Goal: Task Accomplishment & Management: Manage account settings

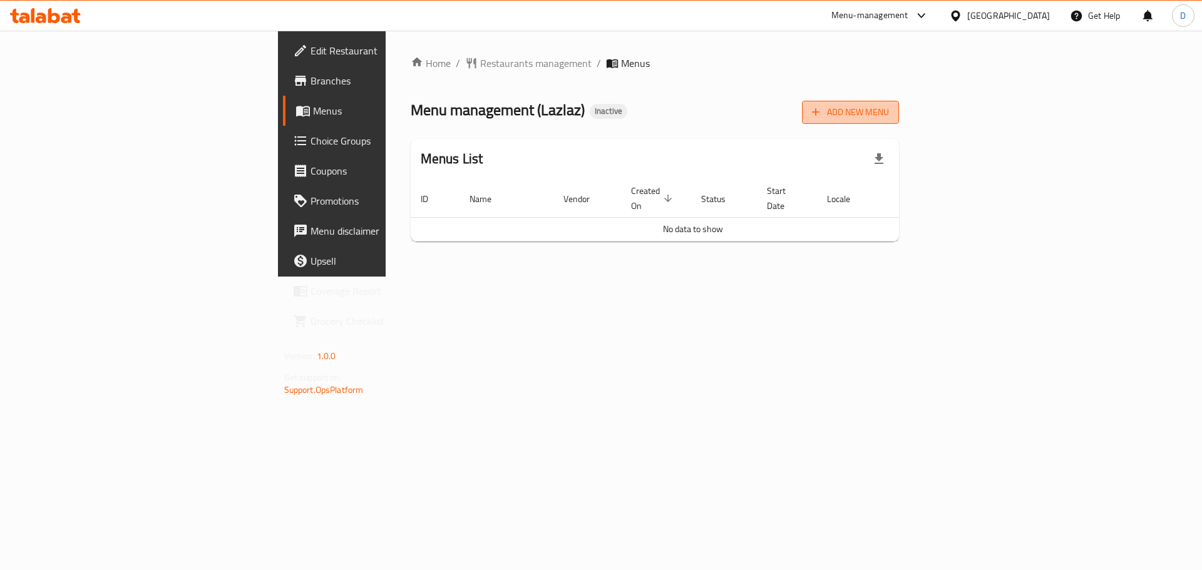
click at [889, 110] on span "Add New Menu" at bounding box center [850, 113] width 77 height 16
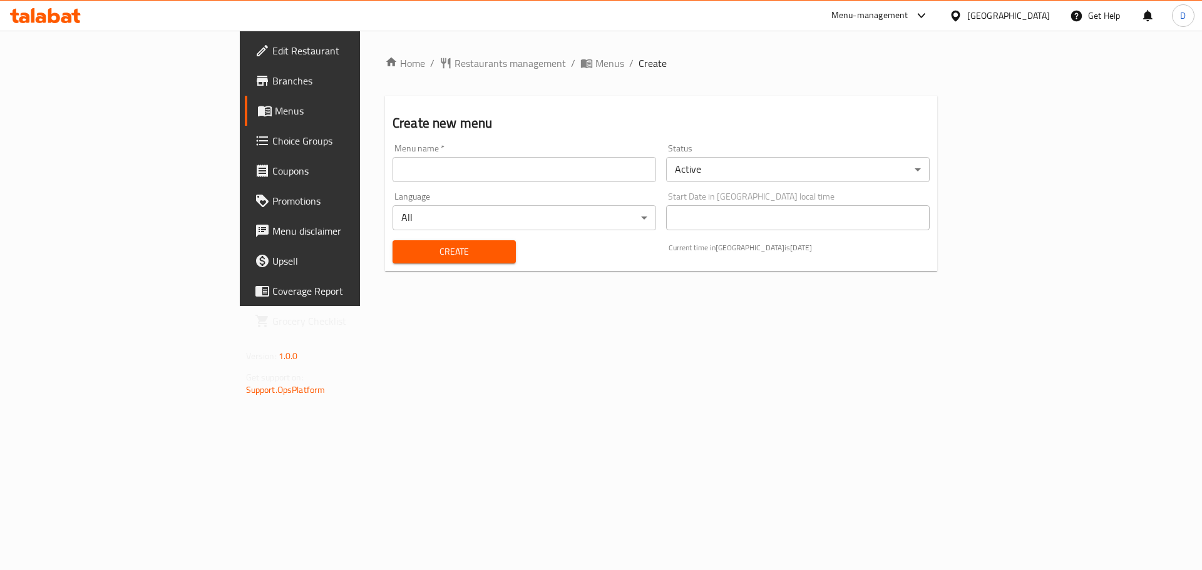
drag, startPoint x: 426, startPoint y: 175, endPoint x: 411, endPoint y: 178, distance: 16.0
click at [426, 175] on input "text" at bounding box center [525, 169] width 264 height 25
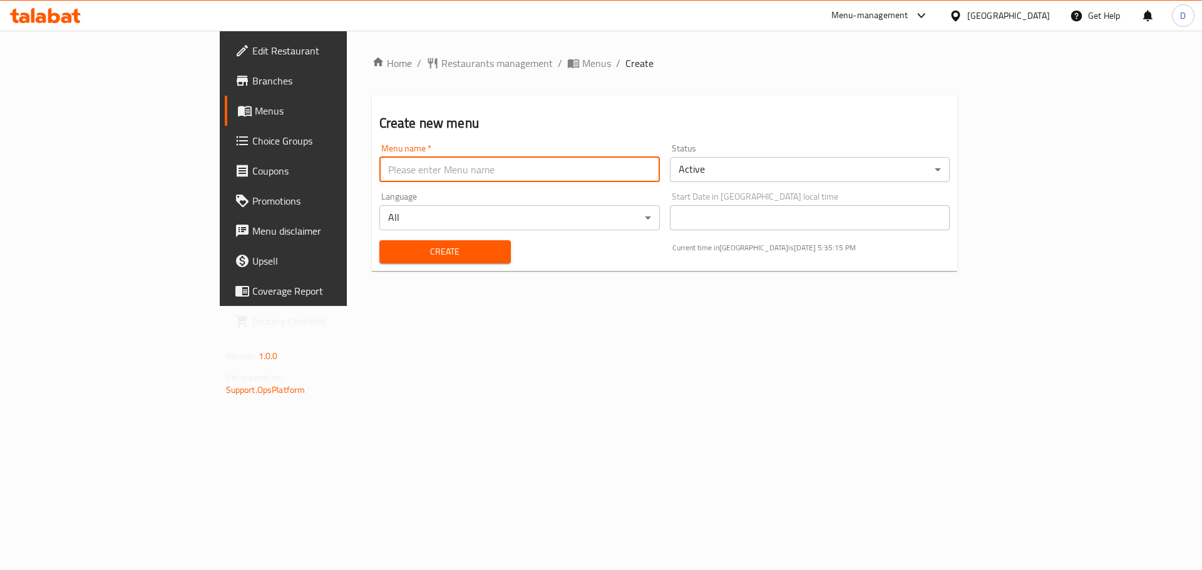
click at [252, 79] on span "Branches" at bounding box center [331, 80] width 158 height 15
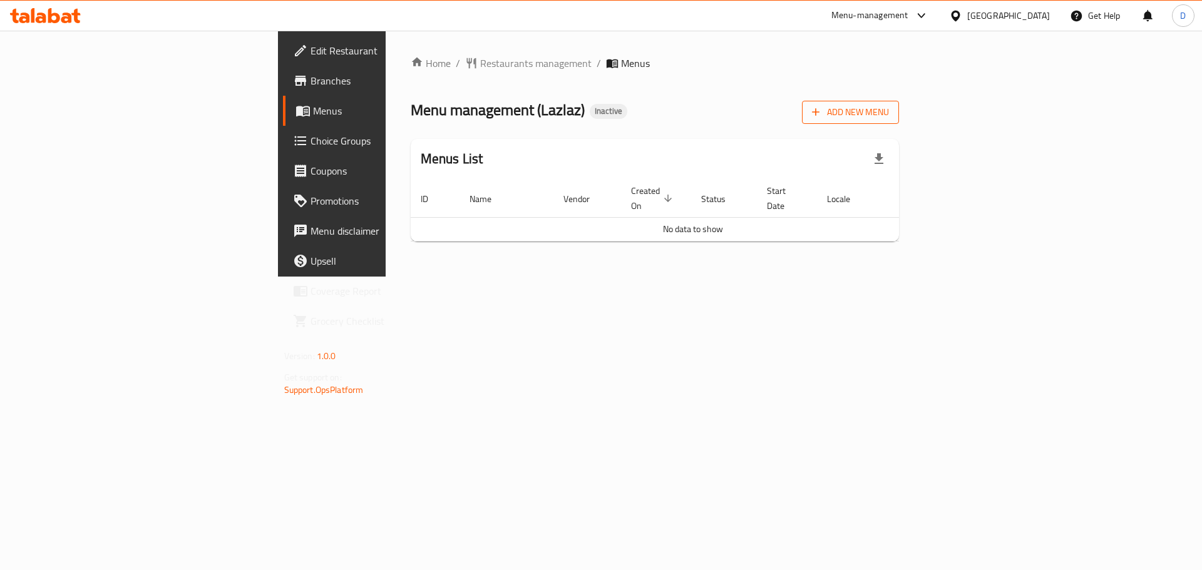
click at [889, 114] on span "Add New Menu" at bounding box center [850, 113] width 77 height 16
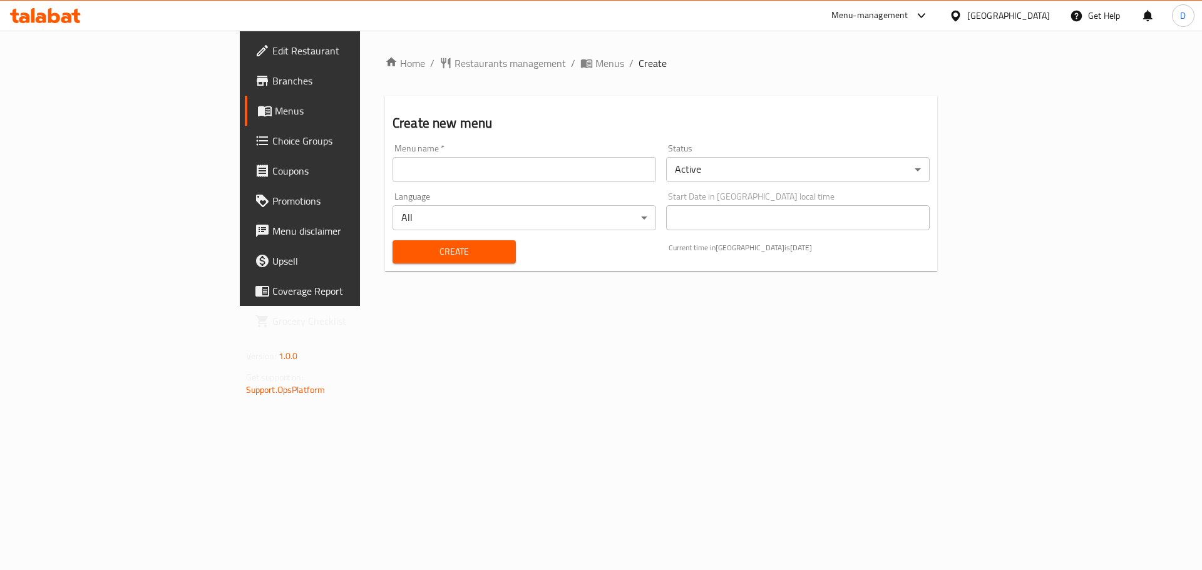
click at [471, 153] on div "Menu name   * Menu name *" at bounding box center [525, 163] width 264 height 38
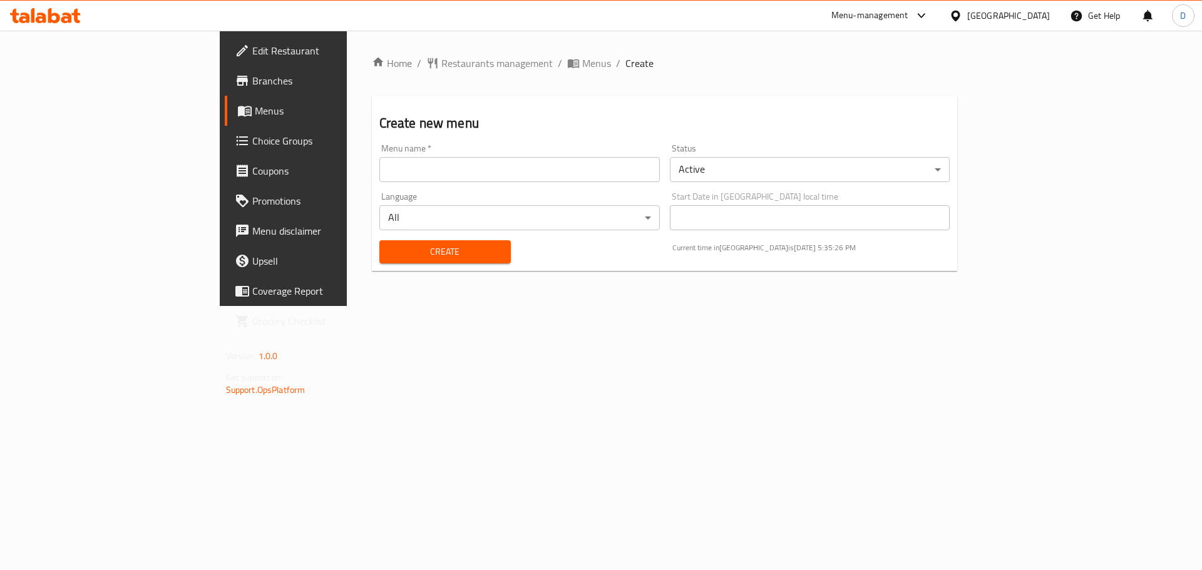
click at [461, 157] on input "text" at bounding box center [519, 169] width 280 height 25
type input "new menu"
click at [389, 250] on span "Create" at bounding box center [444, 252] width 111 height 16
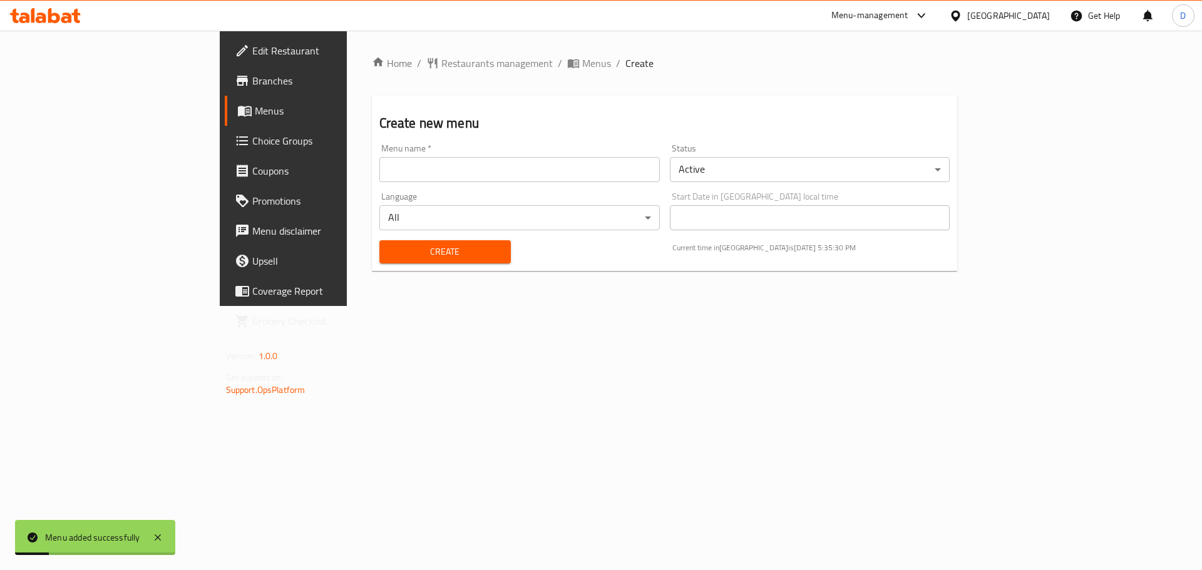
click at [255, 118] on span "Menus" at bounding box center [333, 110] width 156 height 15
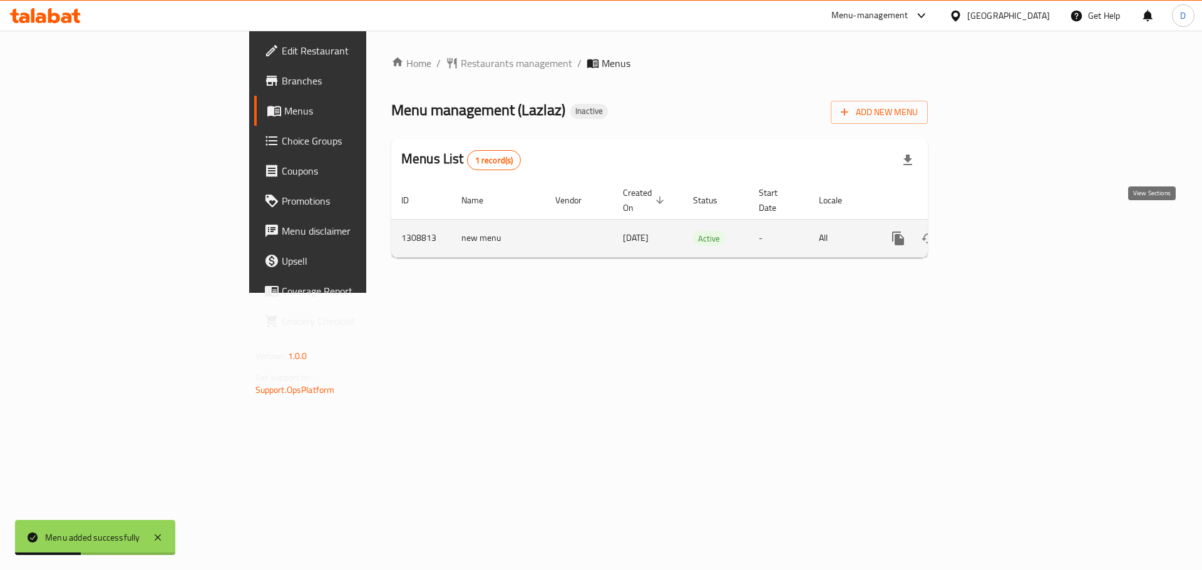
click at [996, 231] on icon "enhanced table" at bounding box center [988, 238] width 15 height 15
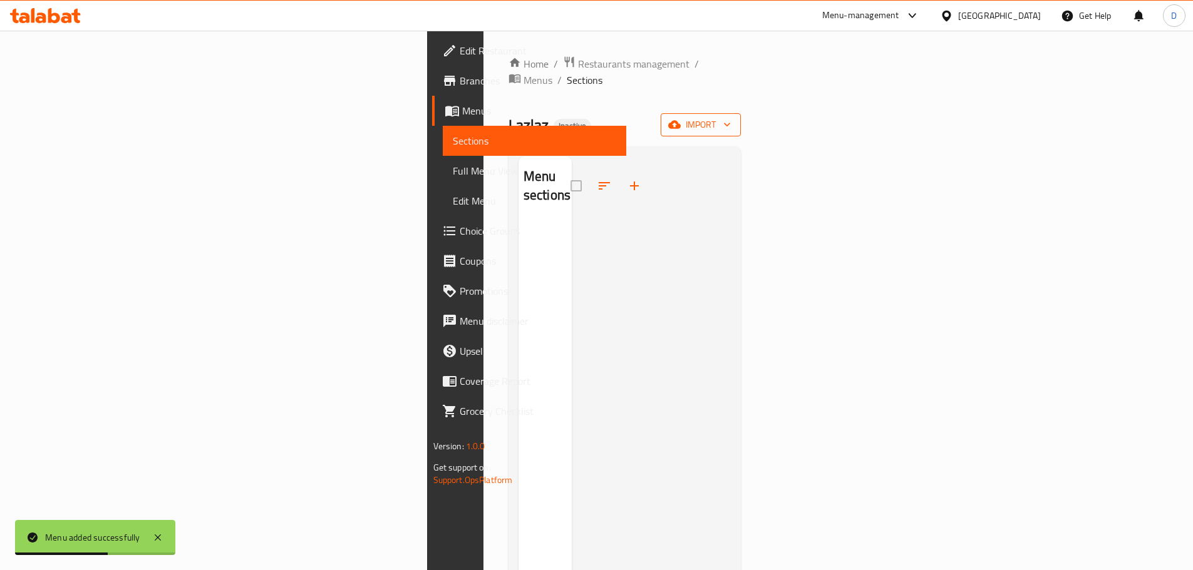
click at [681, 118] on icon "button" at bounding box center [674, 124] width 13 height 13
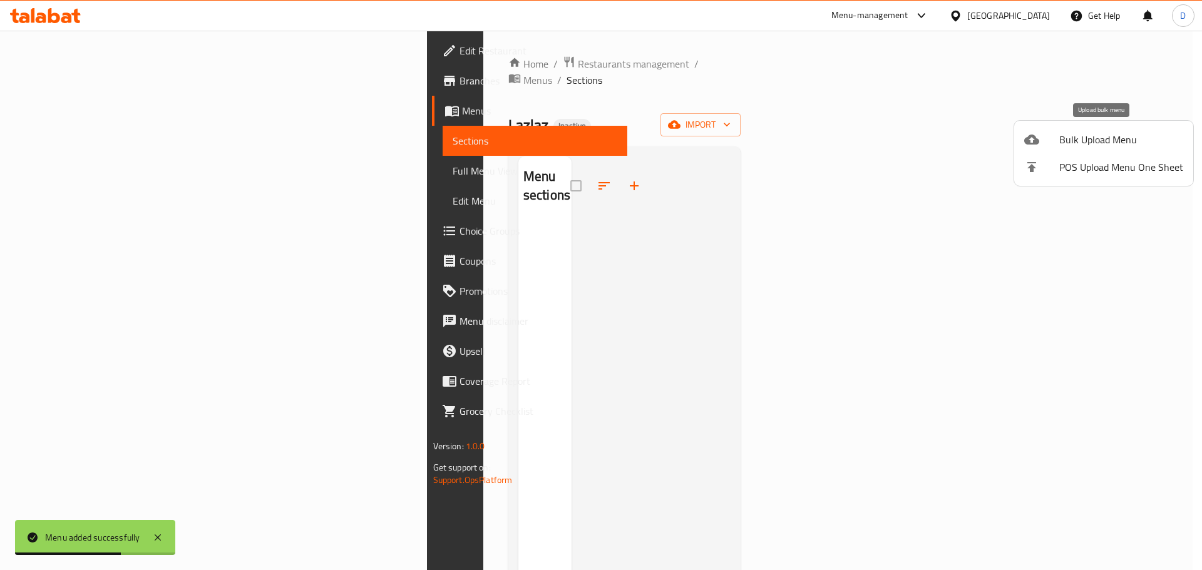
click at [1059, 140] on div at bounding box center [1041, 139] width 35 height 15
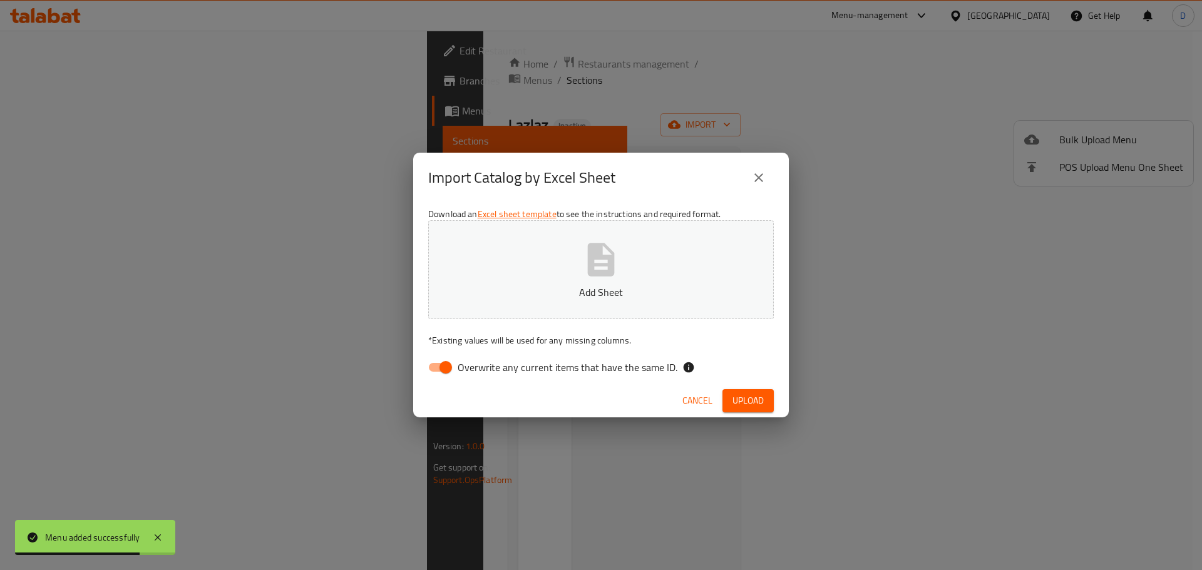
click at [431, 364] on input "Overwrite any current items that have the same ID." at bounding box center [445, 368] width 71 height 24
checkbox input "false"
drag, startPoint x: 746, startPoint y: 403, endPoint x: 794, endPoint y: 404, distance: 48.2
click at [748, 403] on span "Upload" at bounding box center [747, 401] width 31 height 16
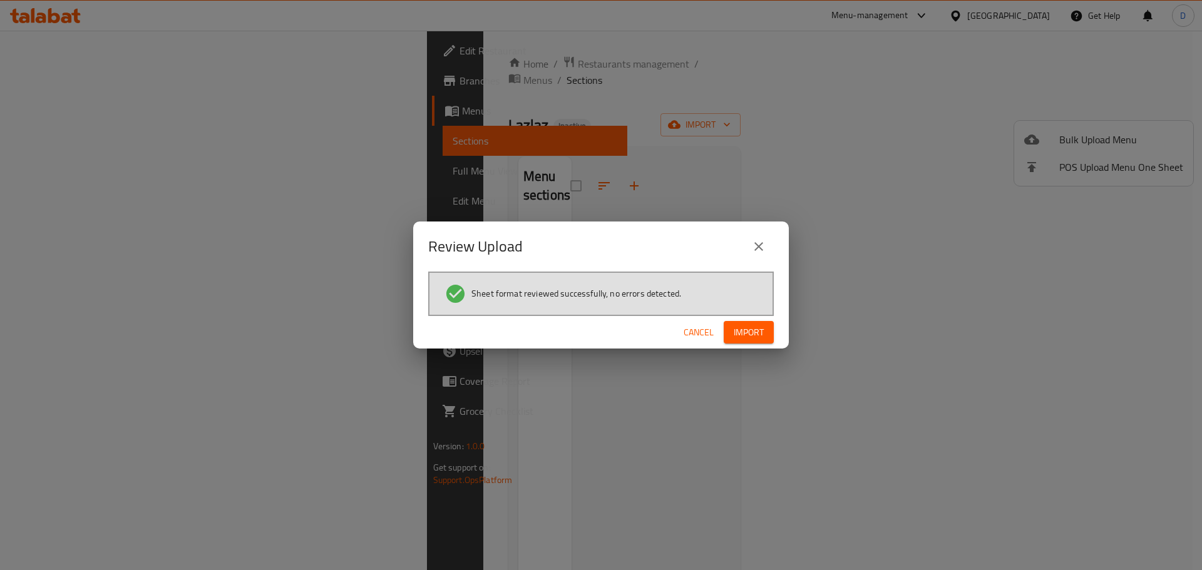
click at [751, 327] on span "Import" at bounding box center [749, 333] width 30 height 16
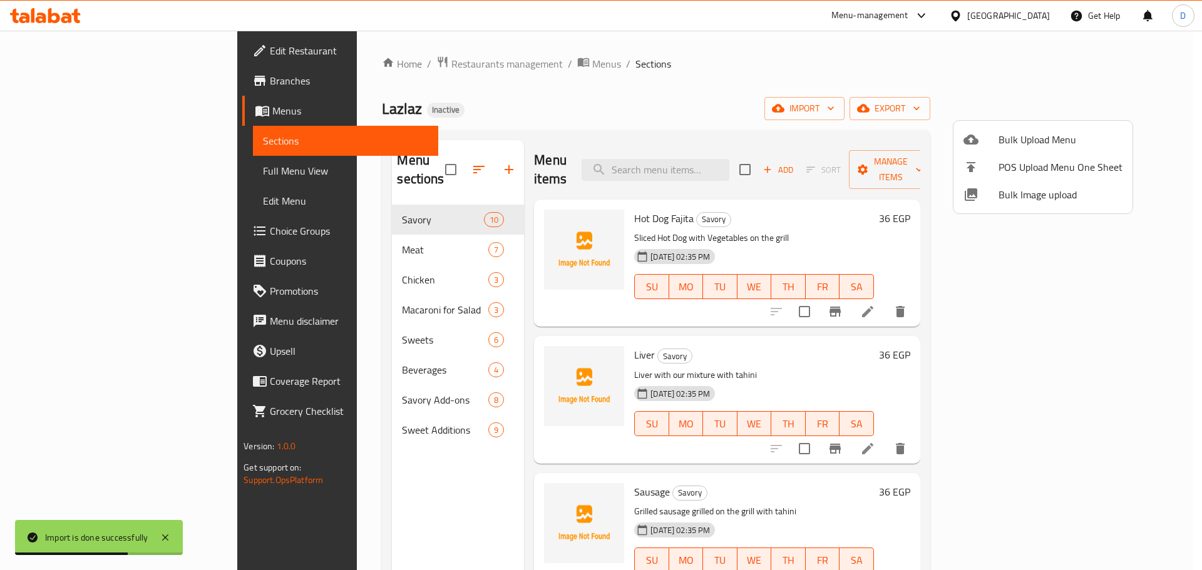
drag, startPoint x: 464, startPoint y: 105, endPoint x: 421, endPoint y: 199, distance: 103.7
click at [464, 105] on div at bounding box center [601, 285] width 1202 height 570
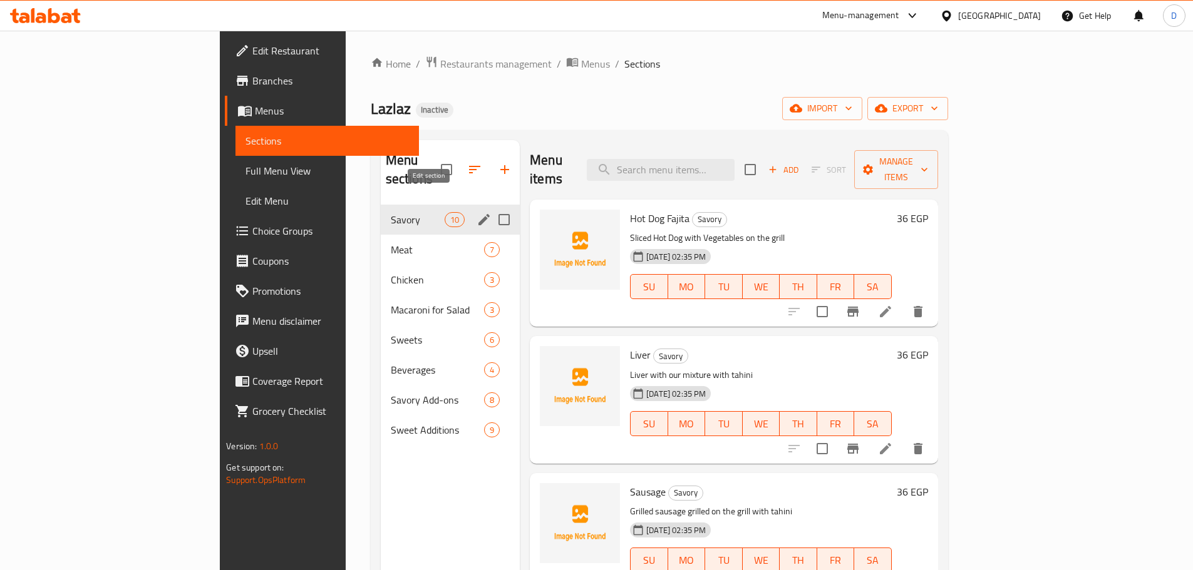
click at [476, 212] on icon "edit" at bounding box center [483, 219] width 15 height 15
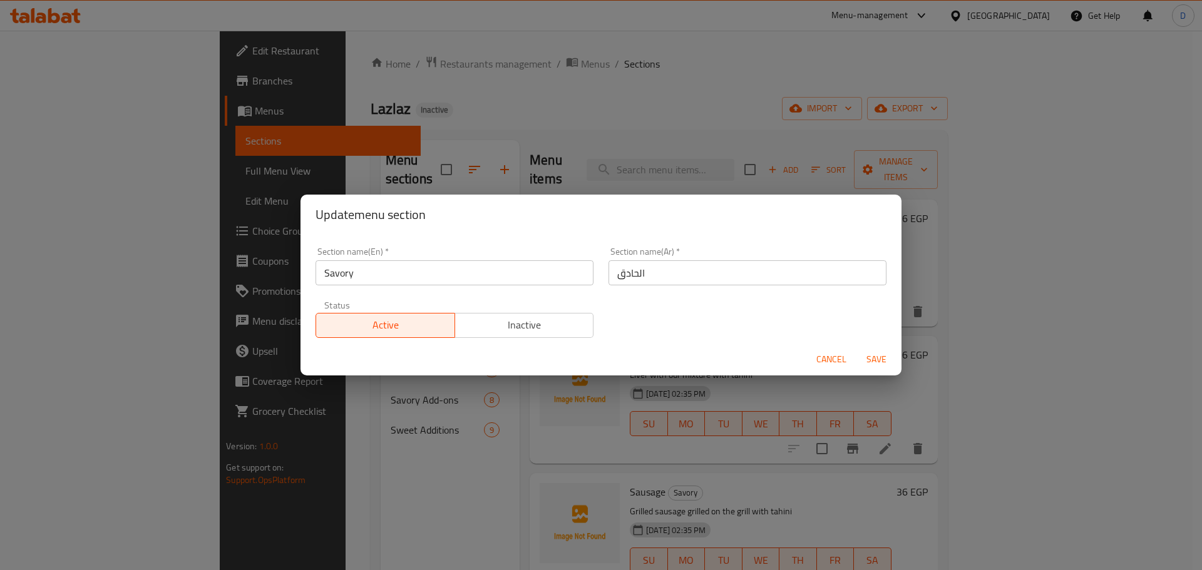
click at [609, 100] on div "Update menu section Section name(En)   * Savory Section name(En) * Section name…" at bounding box center [601, 285] width 1202 height 570
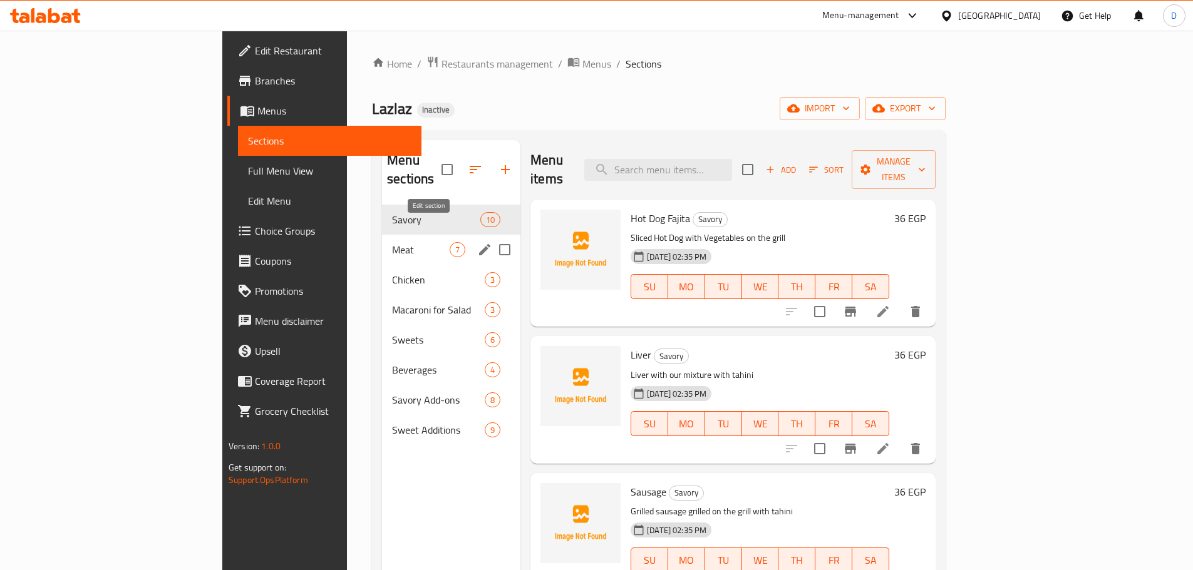
click at [477, 242] on icon "edit" at bounding box center [484, 249] width 15 height 15
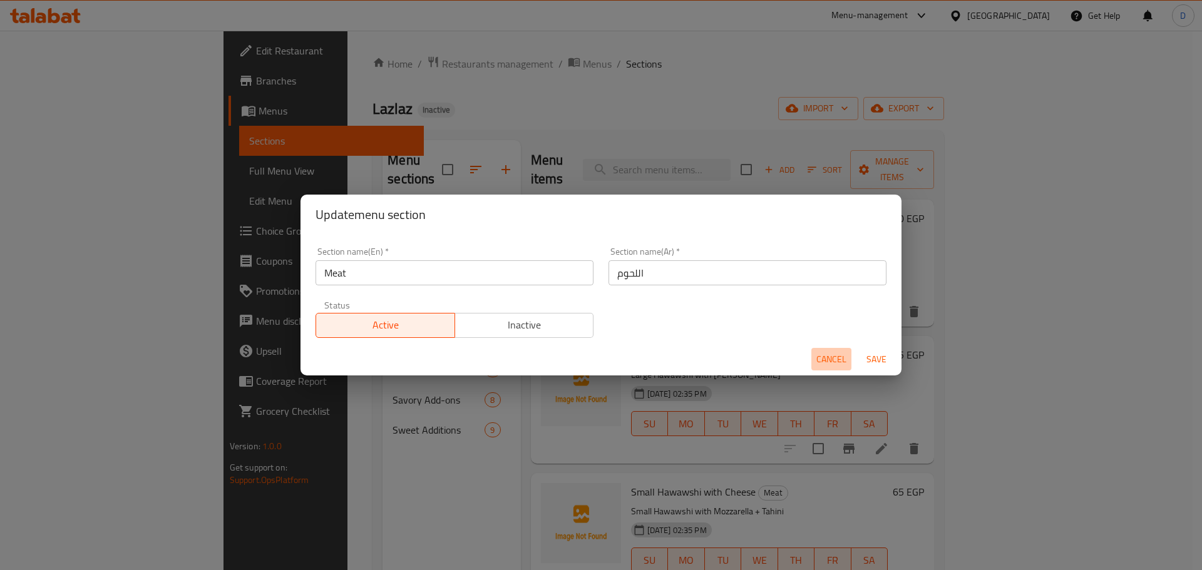
click at [823, 359] on span "Cancel" at bounding box center [831, 360] width 30 height 16
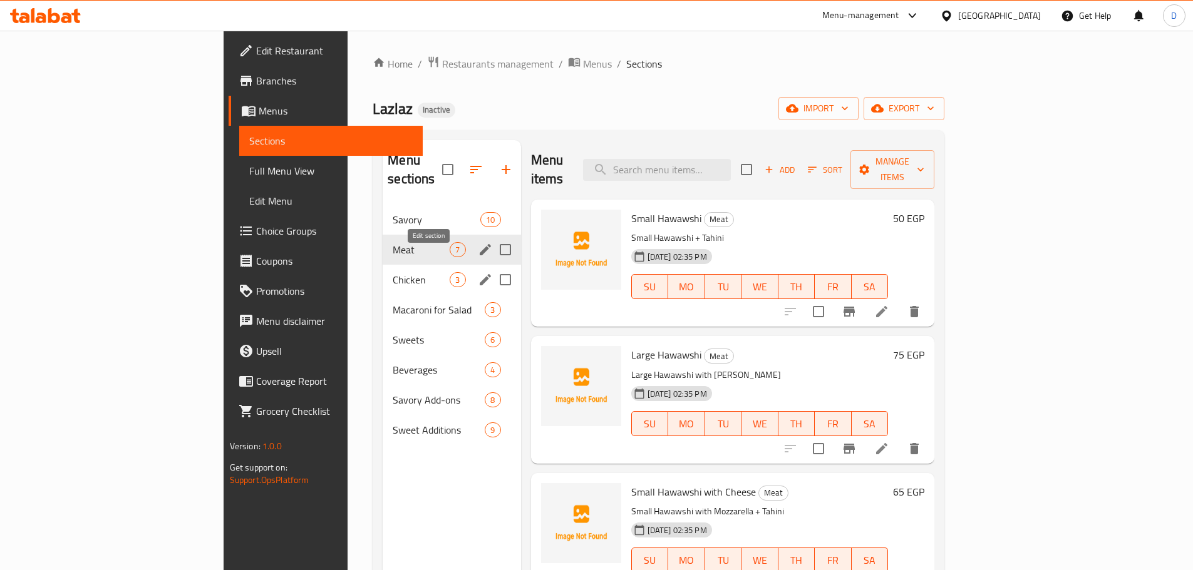
click at [478, 272] on icon "edit" at bounding box center [485, 279] width 15 height 15
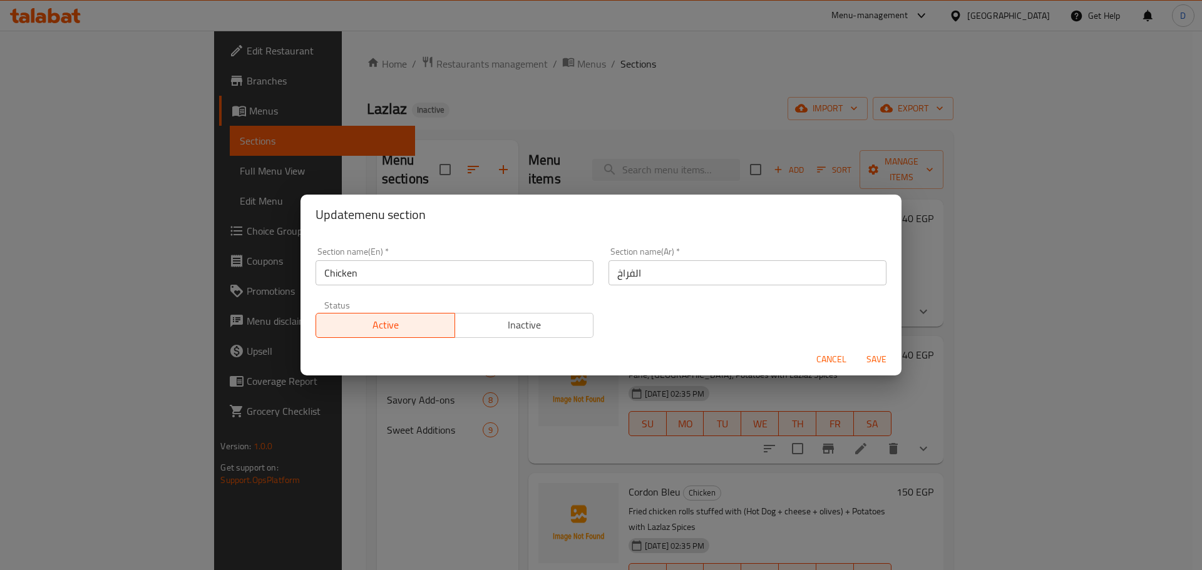
click at [828, 362] on span "Cancel" at bounding box center [831, 360] width 30 height 16
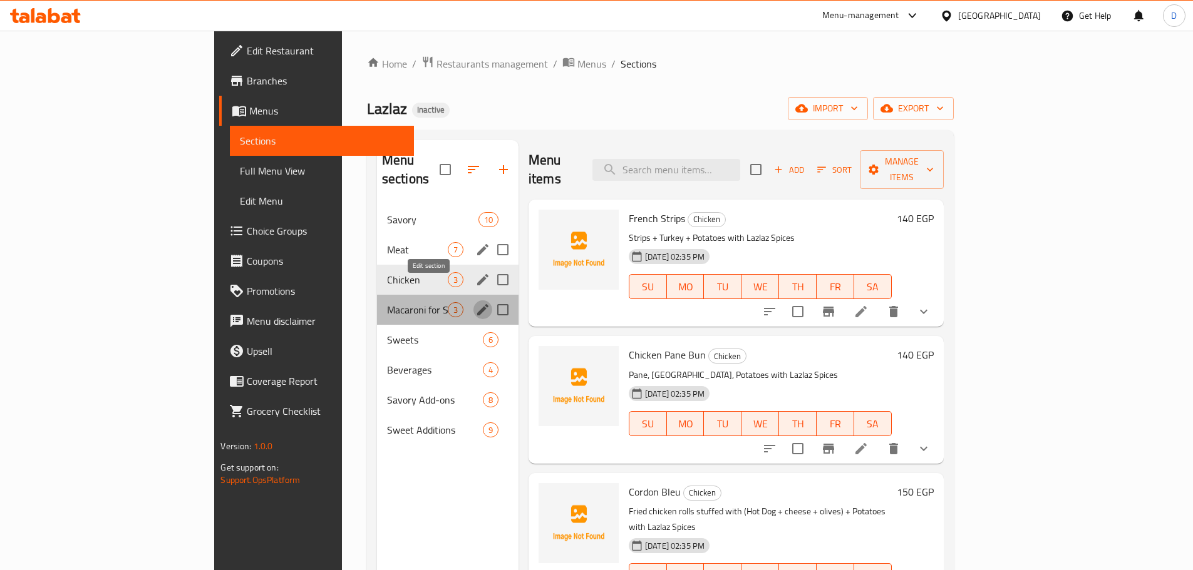
click at [475, 302] on icon "edit" at bounding box center [482, 309] width 15 height 15
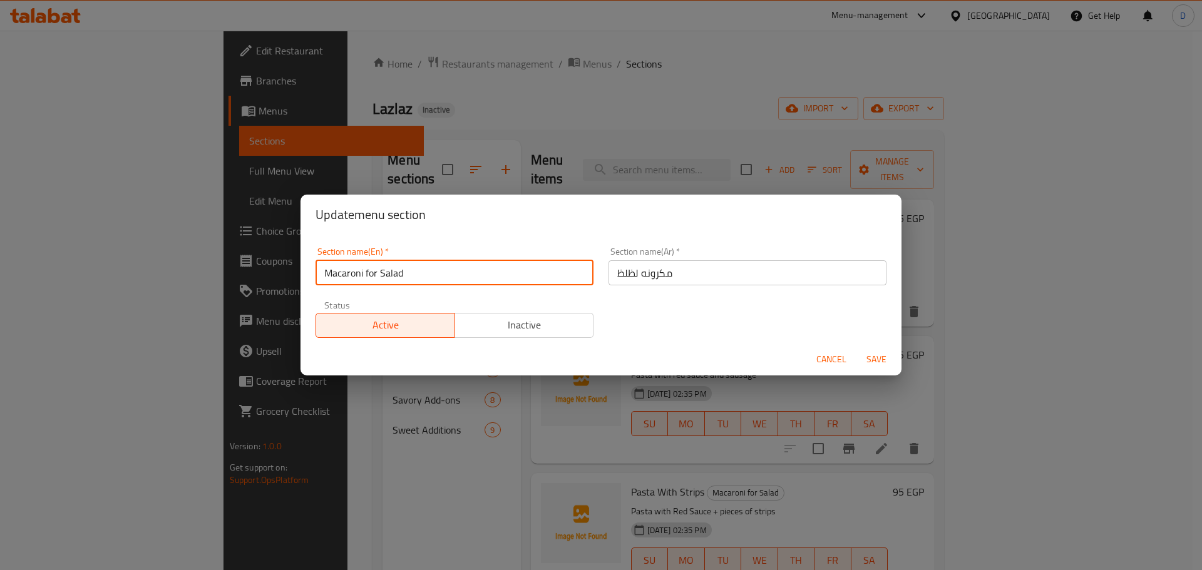
drag, startPoint x: 426, startPoint y: 270, endPoint x: 297, endPoint y: 276, distance: 128.5
click at [297, 276] on div "Update menu section Section name(En)   * Macaroni for Salad Section name(En) * …" at bounding box center [601, 285] width 1202 height 570
click at [331, 278] on input "Lzalaz's Pasta" at bounding box center [455, 272] width 278 height 25
drag, startPoint x: 354, startPoint y: 276, endPoint x: 321, endPoint y: 283, distance: 34.5
click at [321, 283] on input "Lazalaz's Pasta" at bounding box center [455, 272] width 278 height 25
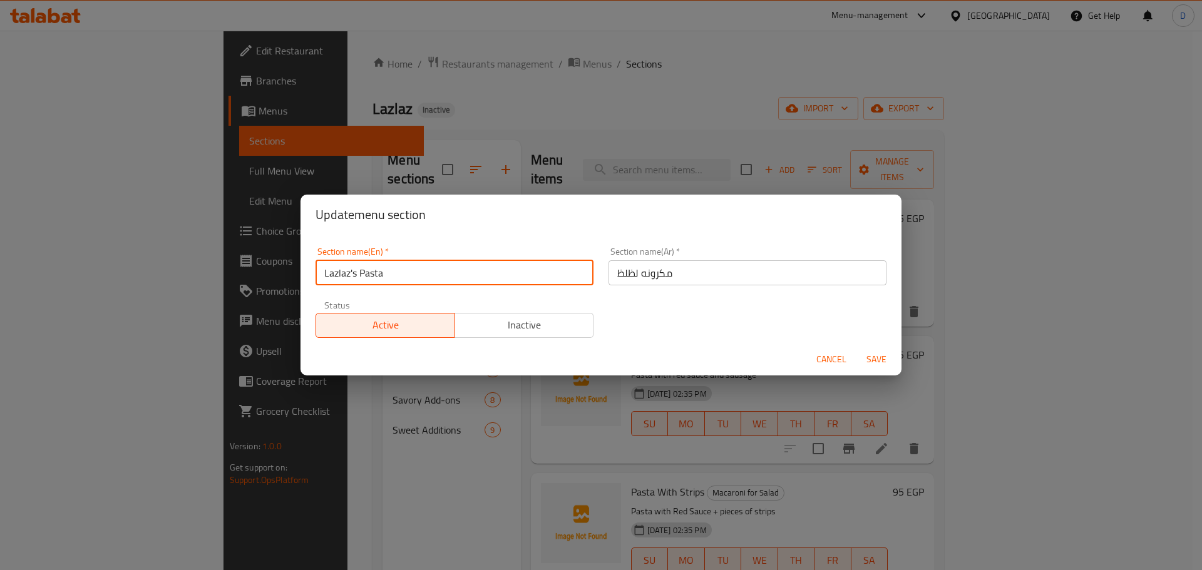
type input "Lazlaz's Pasta"
click at [870, 359] on span "Save" at bounding box center [876, 360] width 30 height 16
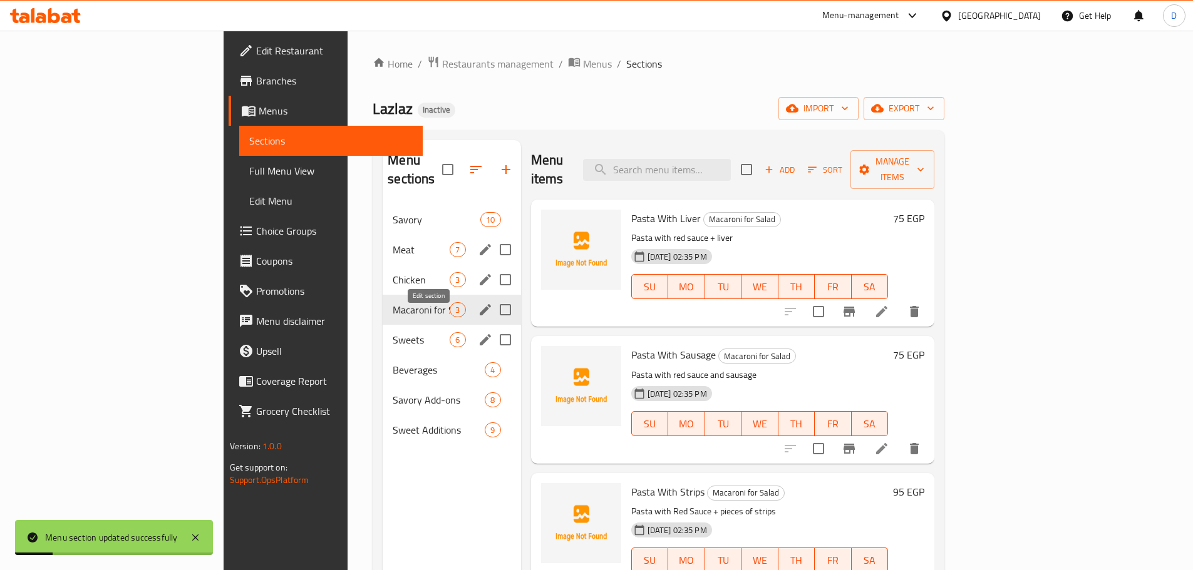
click at [478, 332] on icon "edit" at bounding box center [485, 339] width 15 height 15
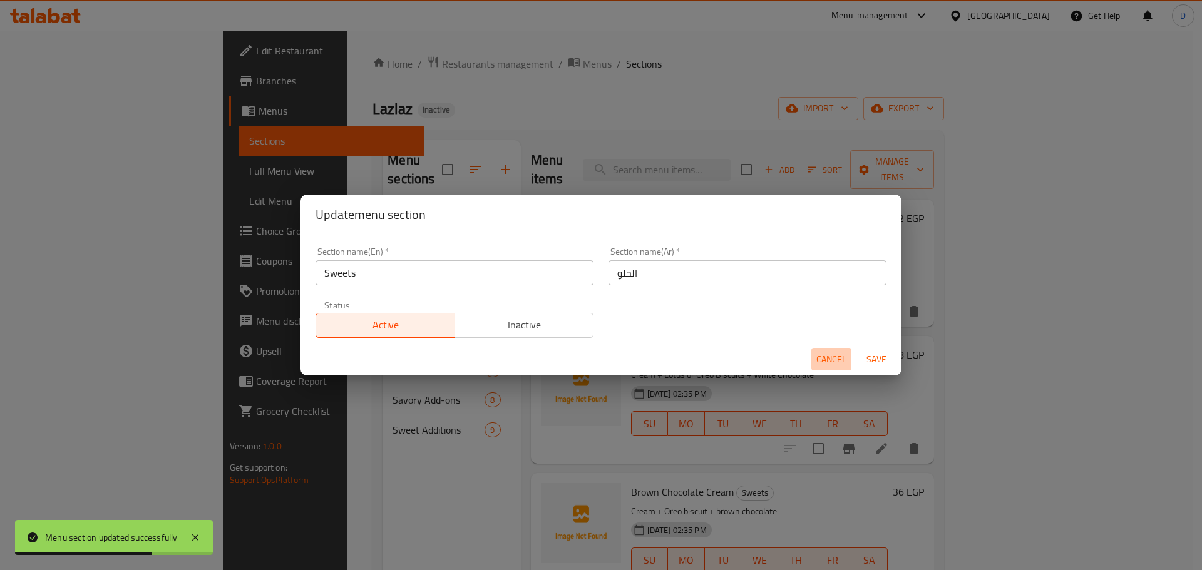
click at [827, 359] on span "Cancel" at bounding box center [831, 360] width 30 height 16
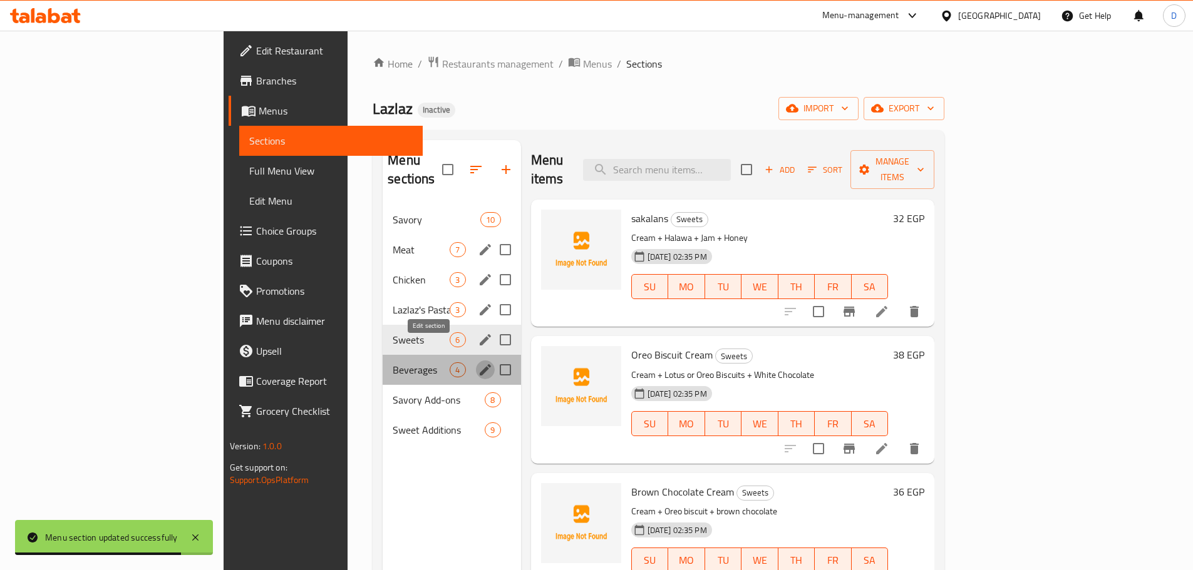
click at [478, 362] on icon "edit" at bounding box center [485, 369] width 15 height 15
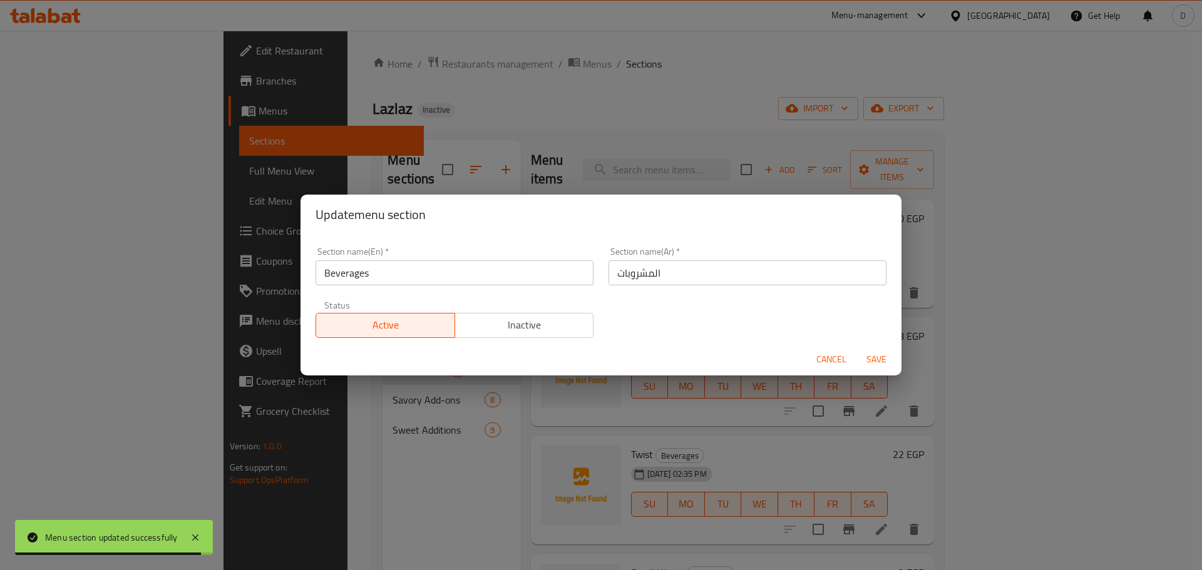
click at [826, 357] on span "Cancel" at bounding box center [831, 360] width 30 height 16
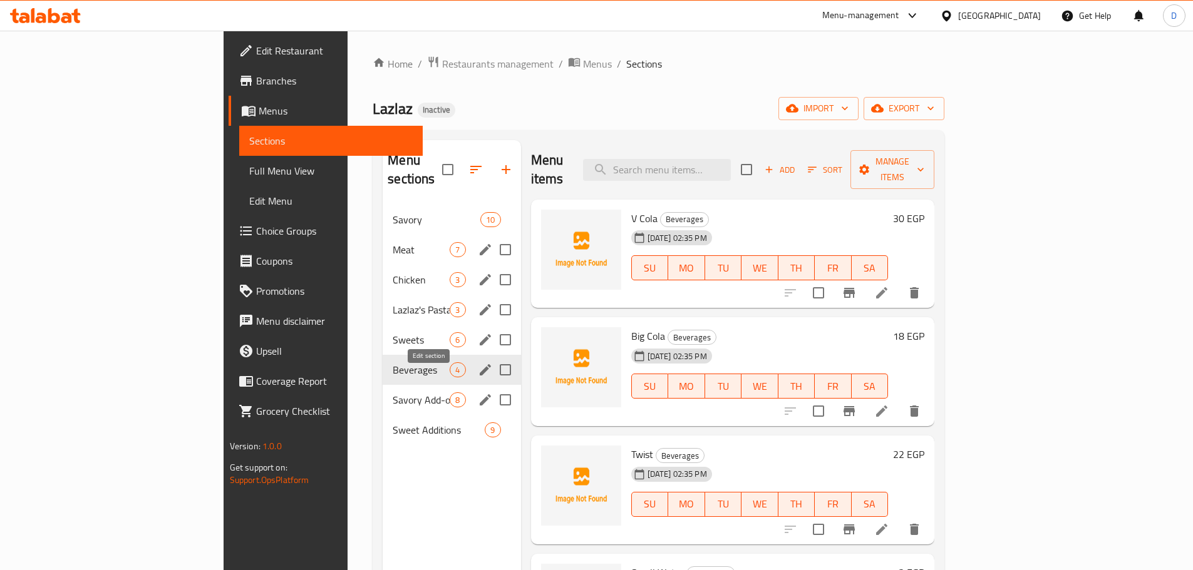
click at [478, 393] on icon "edit" at bounding box center [485, 400] width 15 height 15
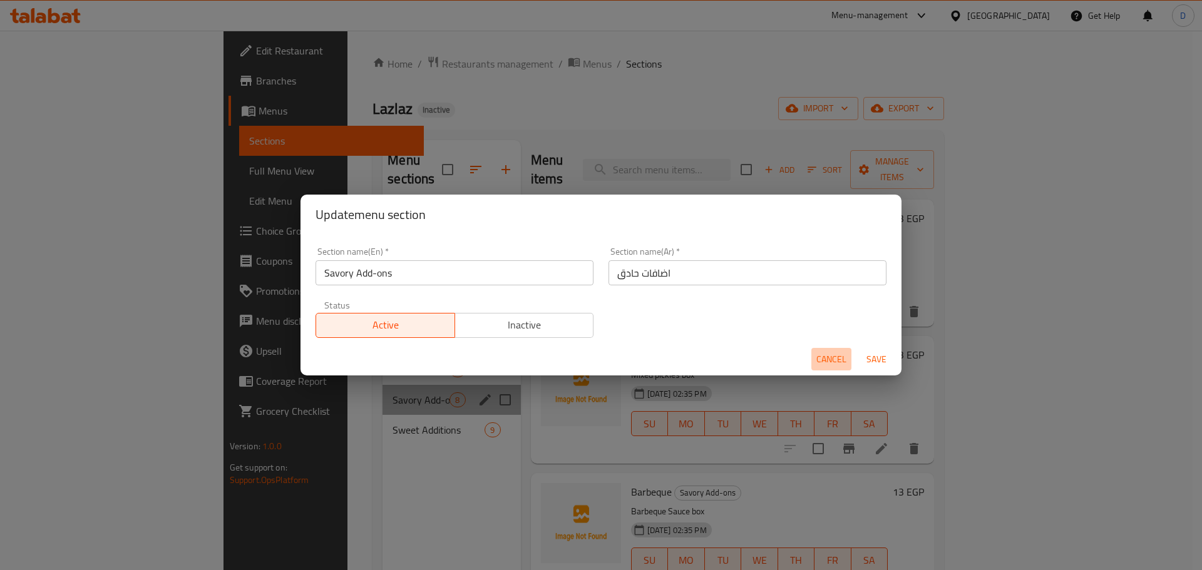
click at [828, 358] on span "Cancel" at bounding box center [831, 360] width 30 height 16
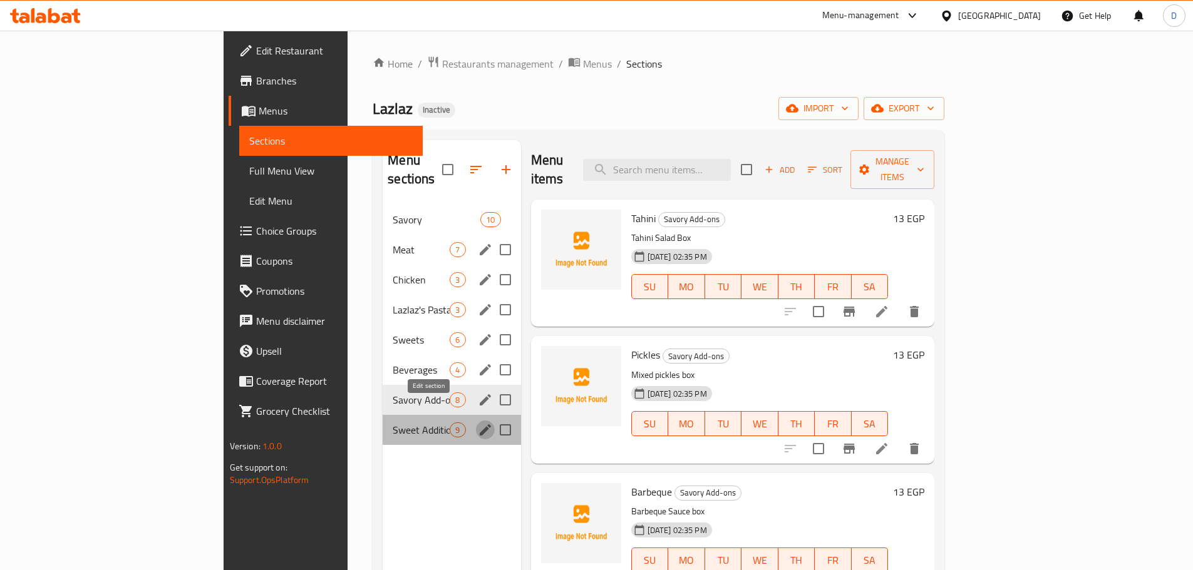
click at [478, 423] on icon "edit" at bounding box center [485, 430] width 15 height 15
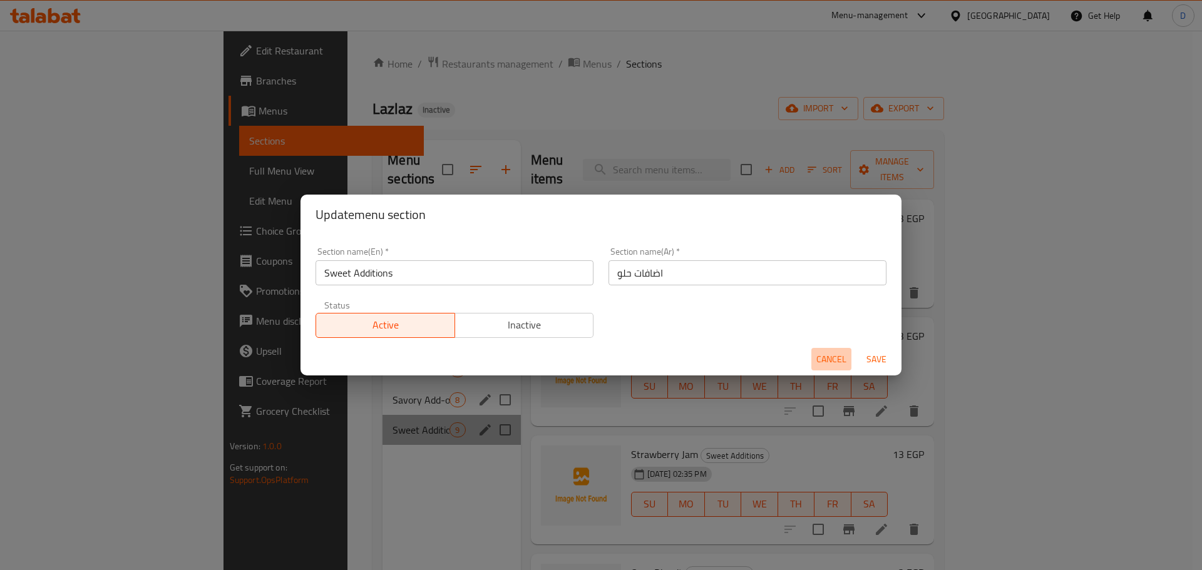
click at [820, 358] on span "Cancel" at bounding box center [831, 360] width 30 height 16
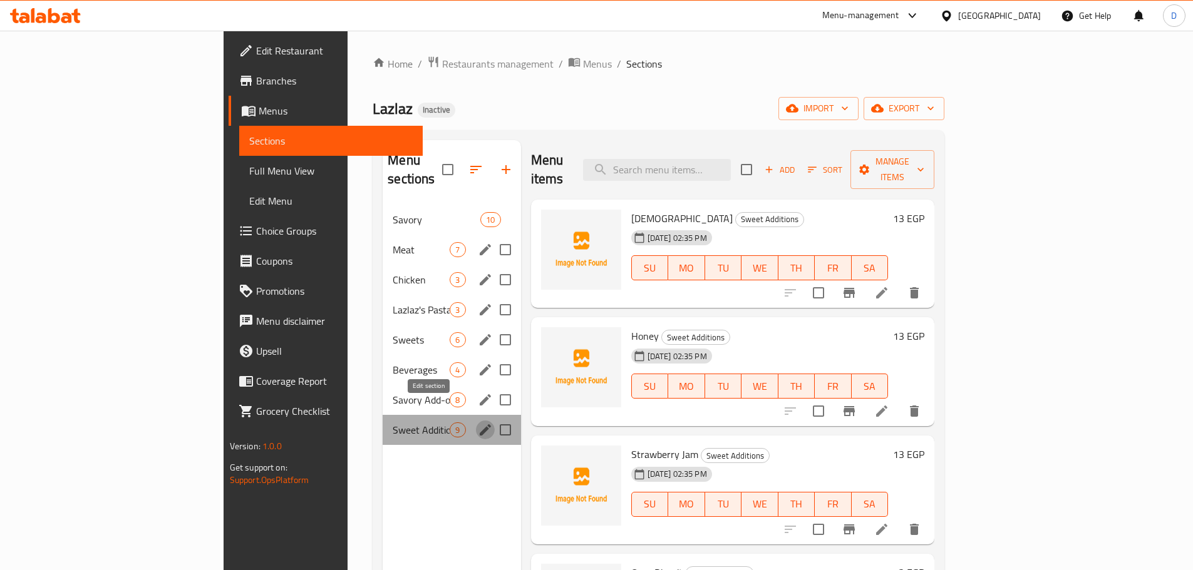
click at [480, 424] on icon "edit" at bounding box center [485, 429] width 11 height 11
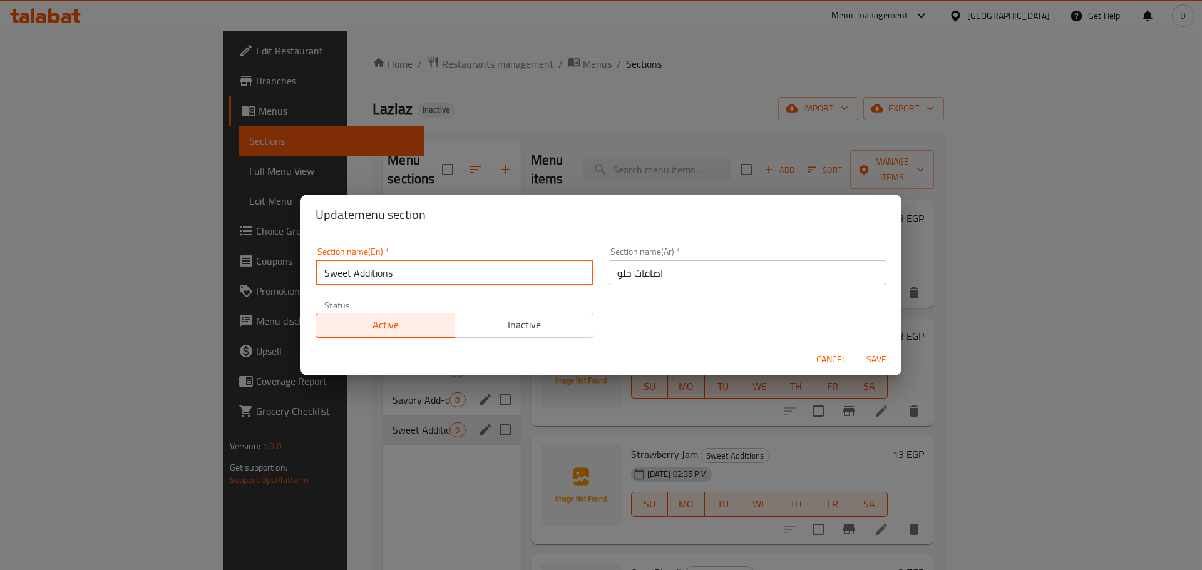
drag, startPoint x: 404, startPoint y: 277, endPoint x: 367, endPoint y: 281, distance: 37.8
click at [367, 281] on input "Sweet Additions" at bounding box center [455, 272] width 278 height 25
type input "Sweet Add Ons"
click at [878, 357] on span "Save" at bounding box center [876, 360] width 30 height 16
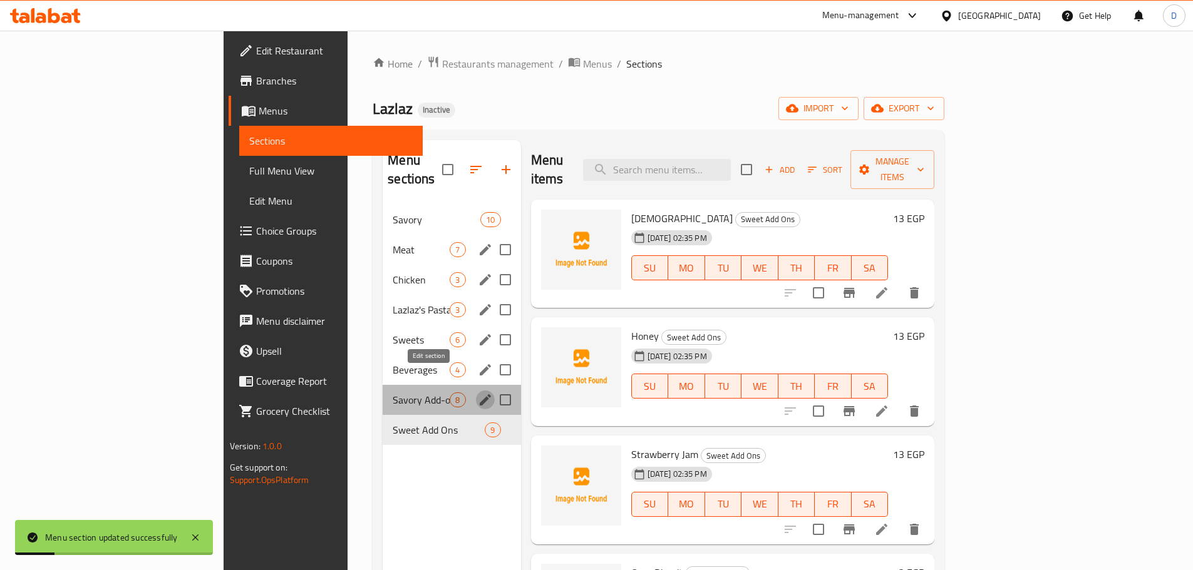
click at [478, 393] on icon "edit" at bounding box center [485, 400] width 15 height 15
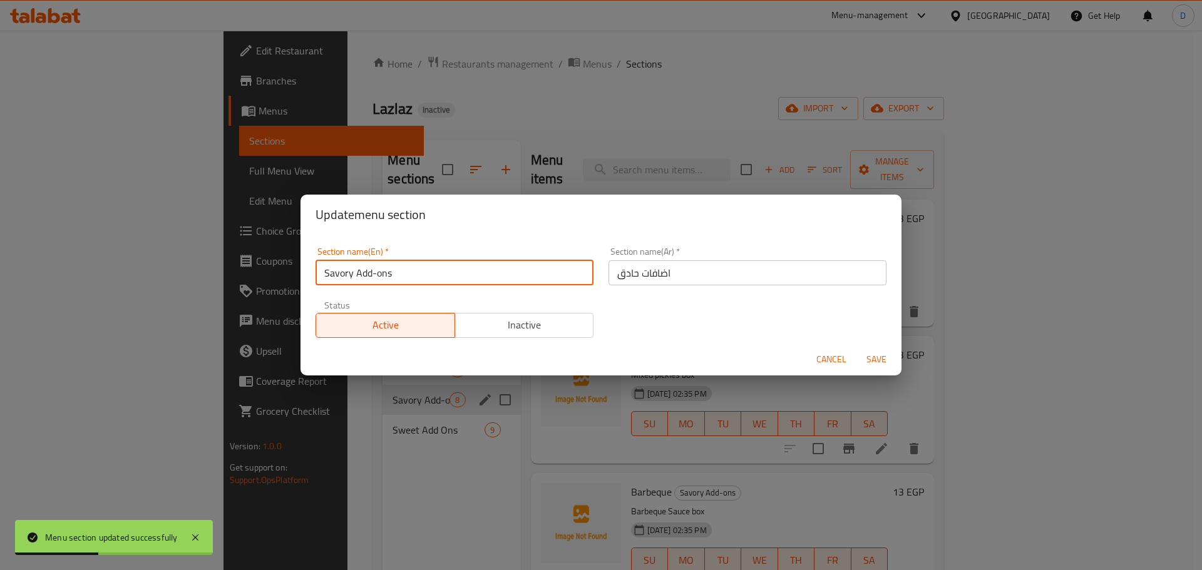
drag, startPoint x: 393, startPoint y: 275, endPoint x: 371, endPoint y: 276, distance: 21.3
click at [371, 276] on input "Savory Add-ons" at bounding box center [455, 272] width 278 height 25
type input "Savory Add Ons"
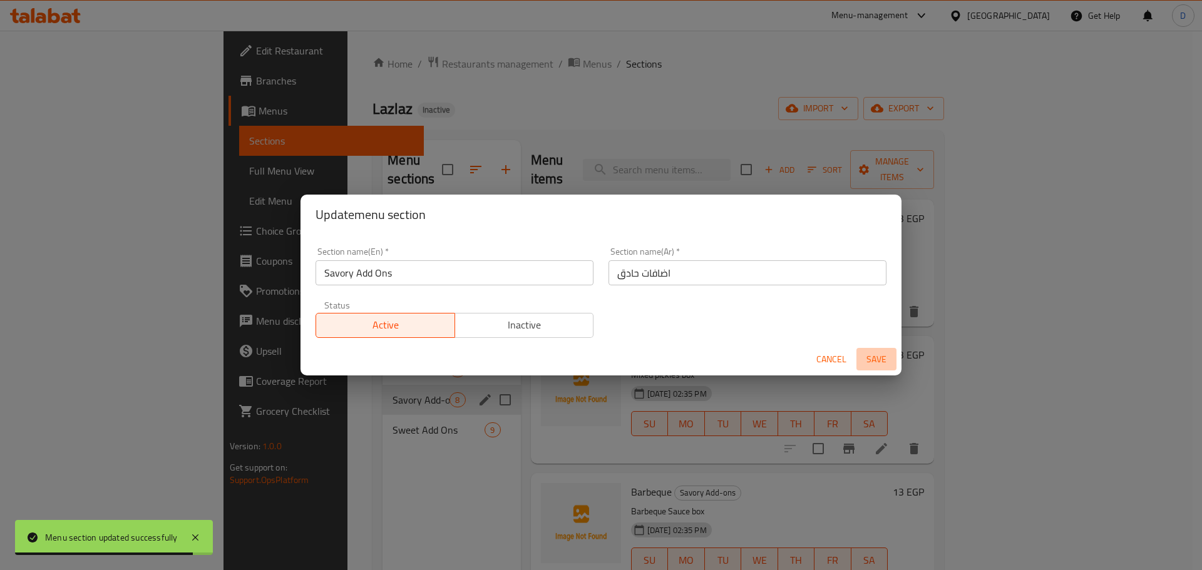
click at [873, 355] on span "Save" at bounding box center [876, 360] width 30 height 16
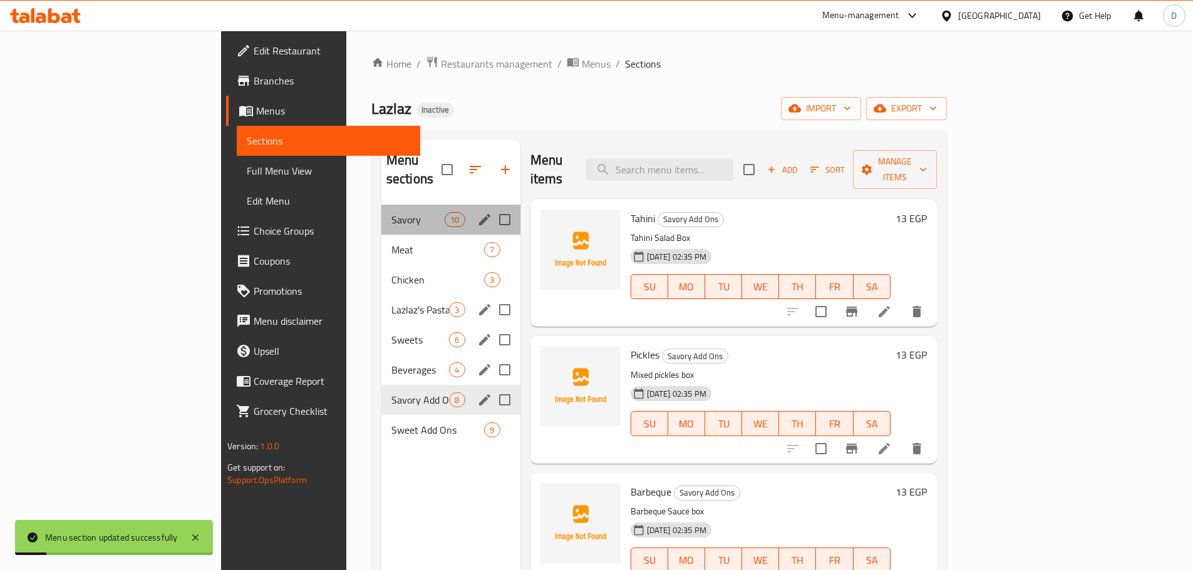
click at [381, 211] on div "Savory 10" at bounding box center [450, 220] width 139 height 30
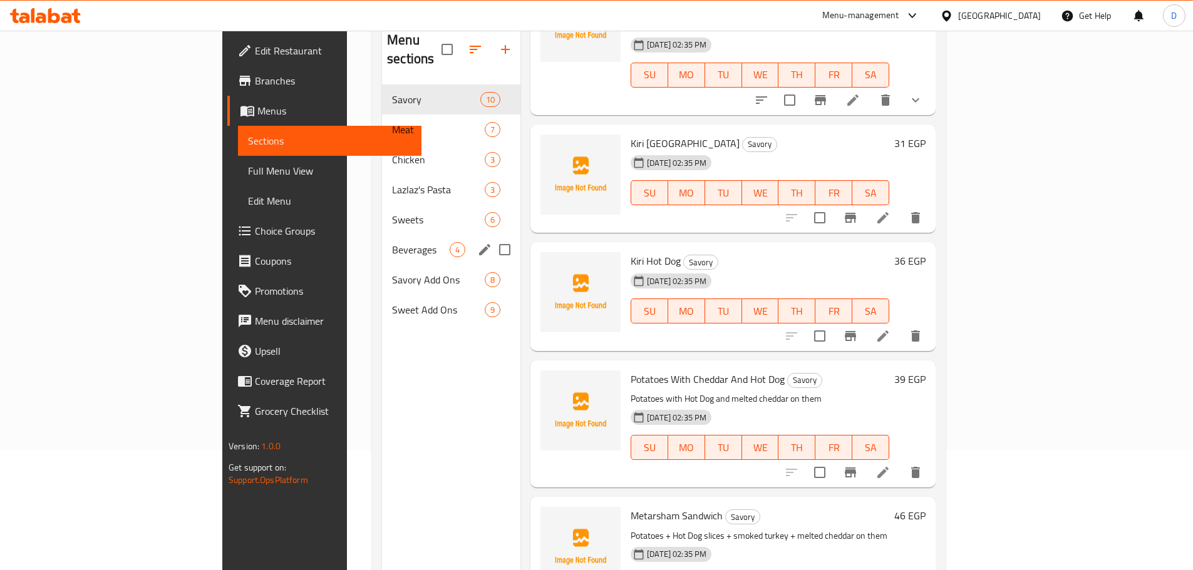
scroll to position [50, 0]
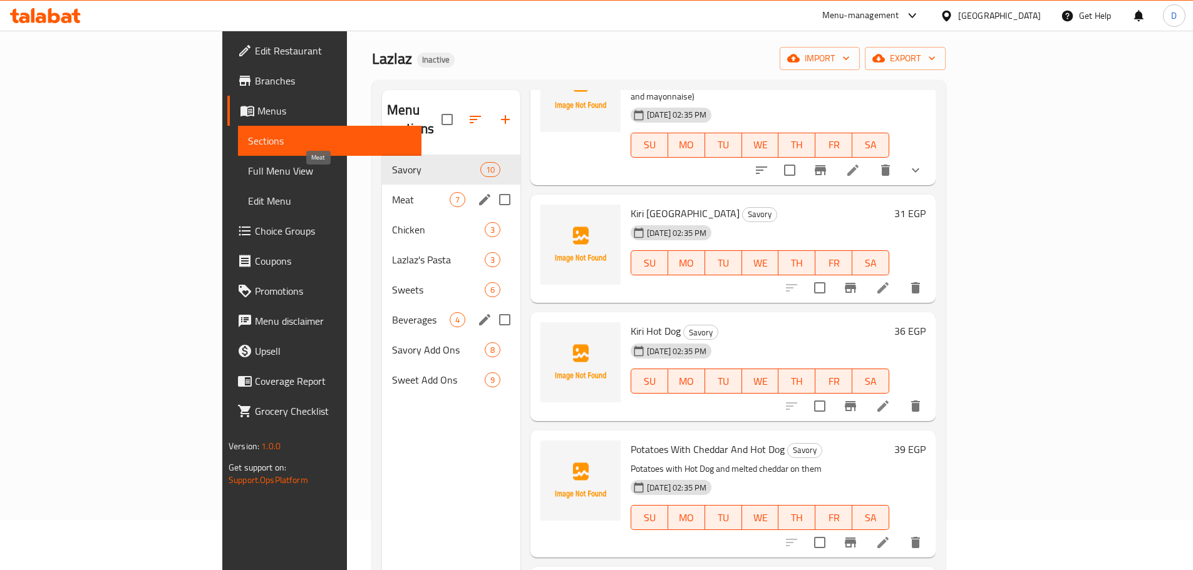
click at [392, 192] on span "Meat" at bounding box center [421, 199] width 58 height 15
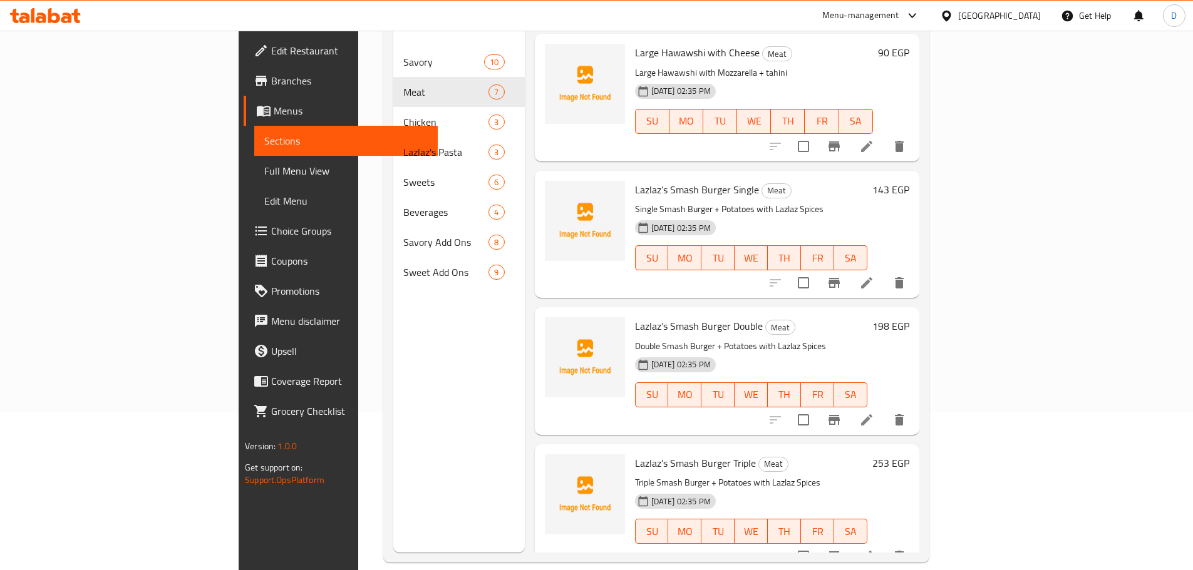
scroll to position [175, 0]
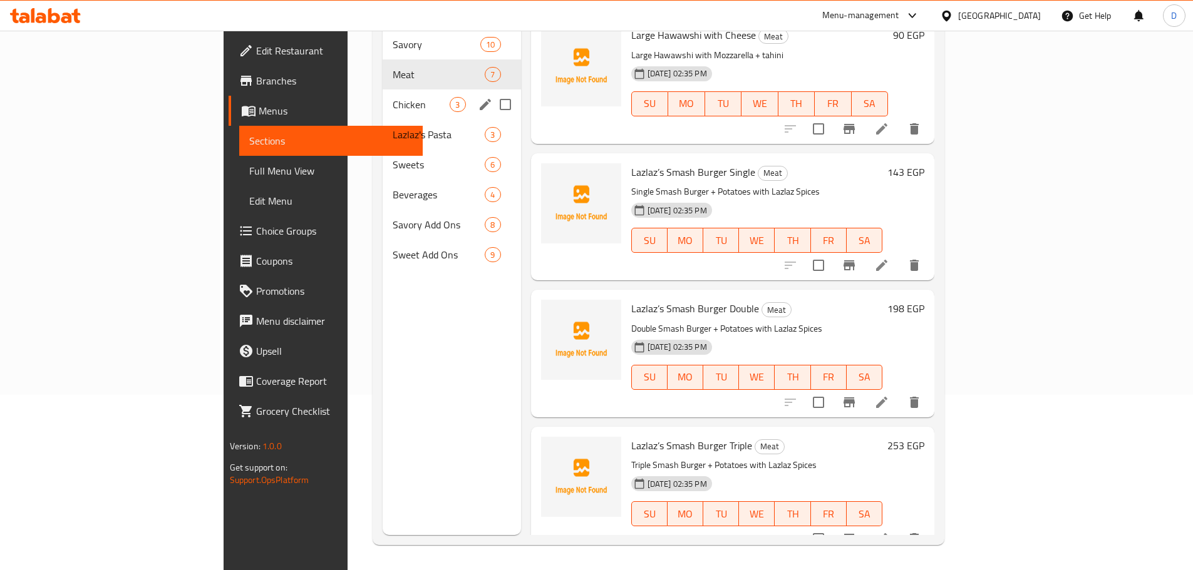
click at [383, 97] on div "Chicken 3" at bounding box center [452, 105] width 138 height 30
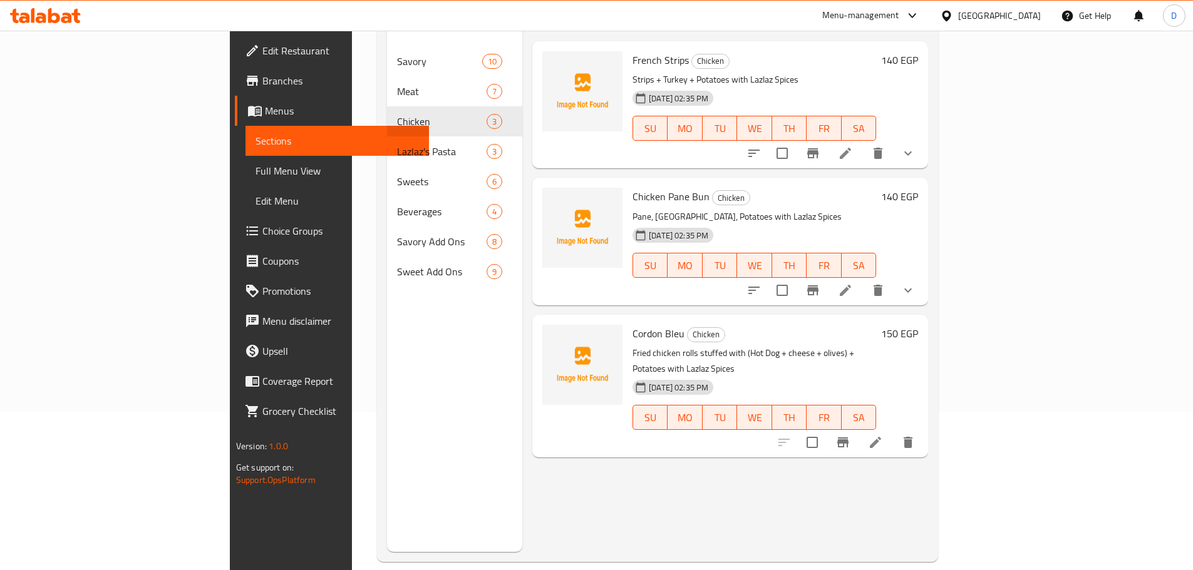
scroll to position [175, 0]
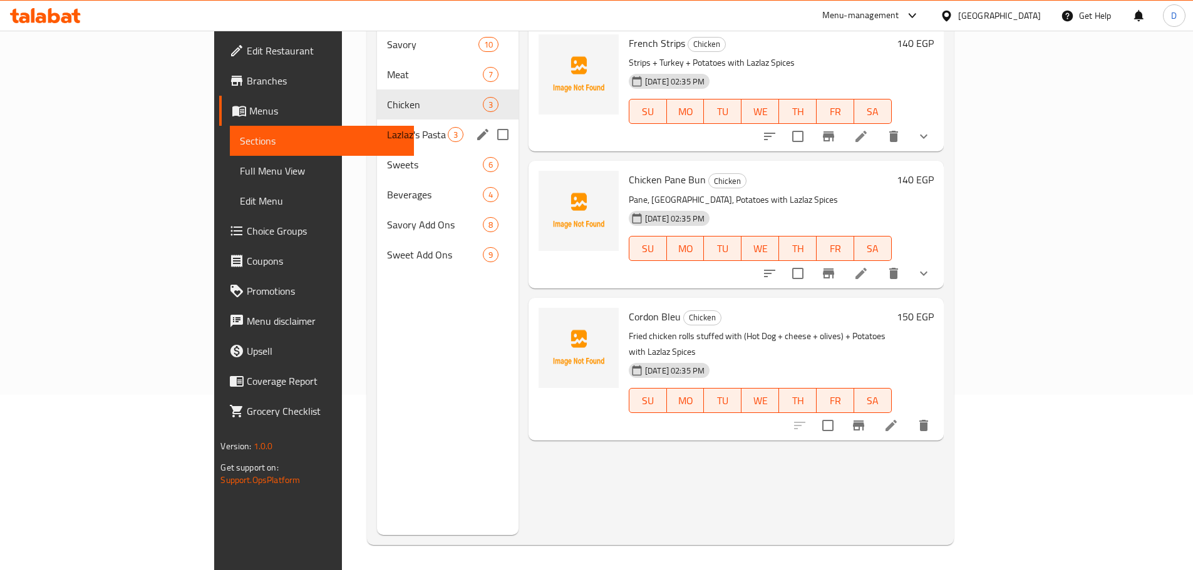
click at [377, 123] on div "Lazlaz's Pasta 3" at bounding box center [447, 135] width 141 height 30
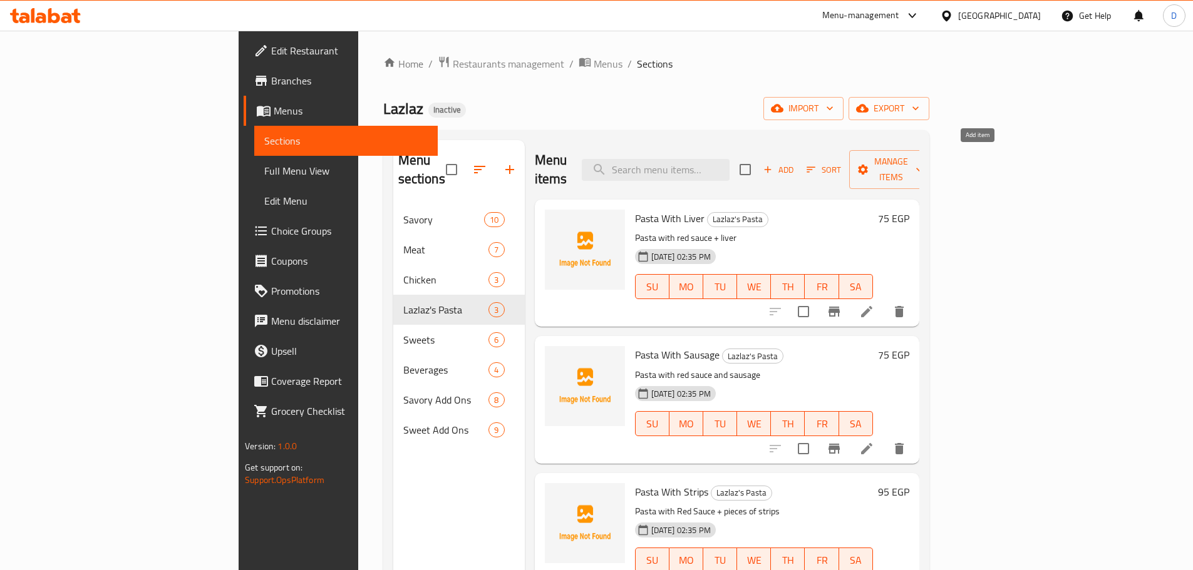
click at [795, 163] on span "Add" at bounding box center [778, 170] width 34 height 14
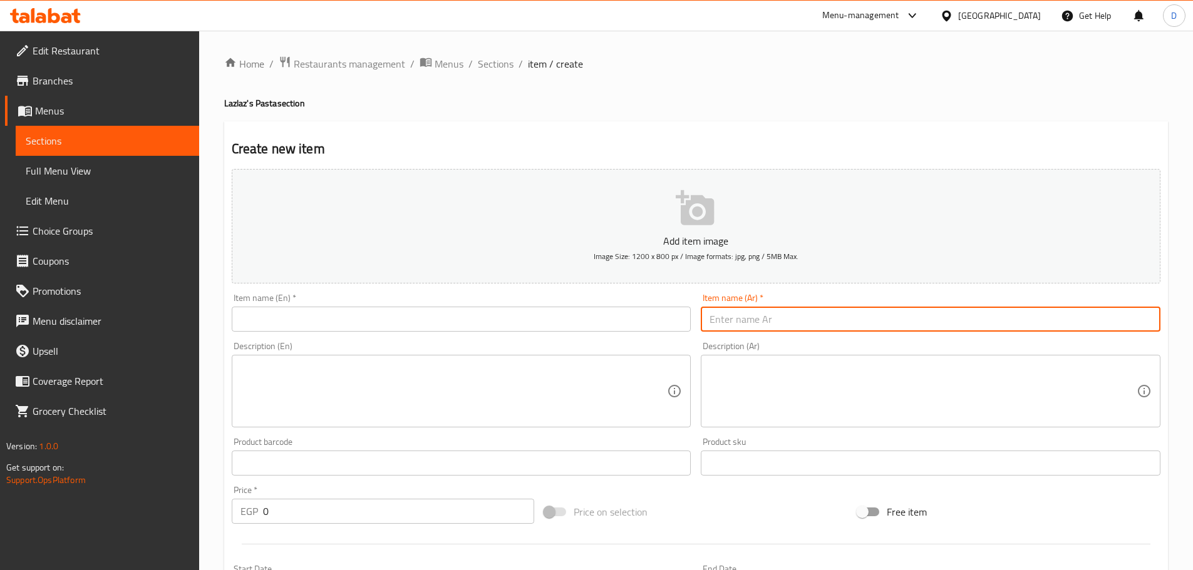
click at [837, 326] on input "text" at bounding box center [931, 319] width 460 height 25
paste input "مكرونه [PERSON_NAME]"
type input "مكرونه [PERSON_NAME]"
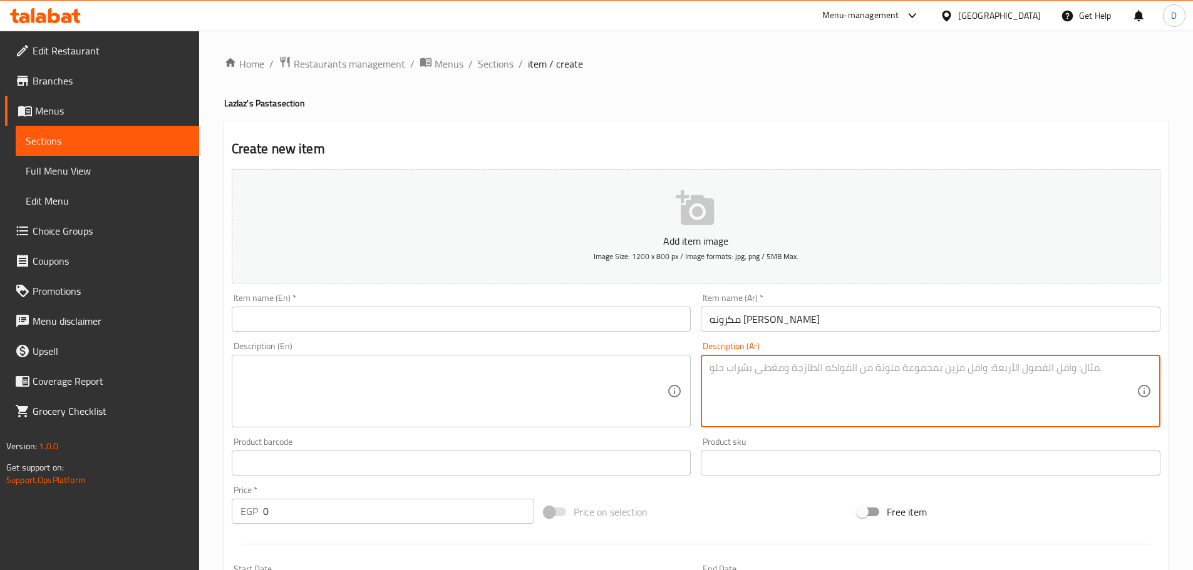
click at [862, 375] on textarea at bounding box center [922, 391] width 427 height 59
paste textarea "مكرونه ريد صوص + قطع سوسيس"
type textarea "مكرونه ريد صوص + قطع سوسيس"
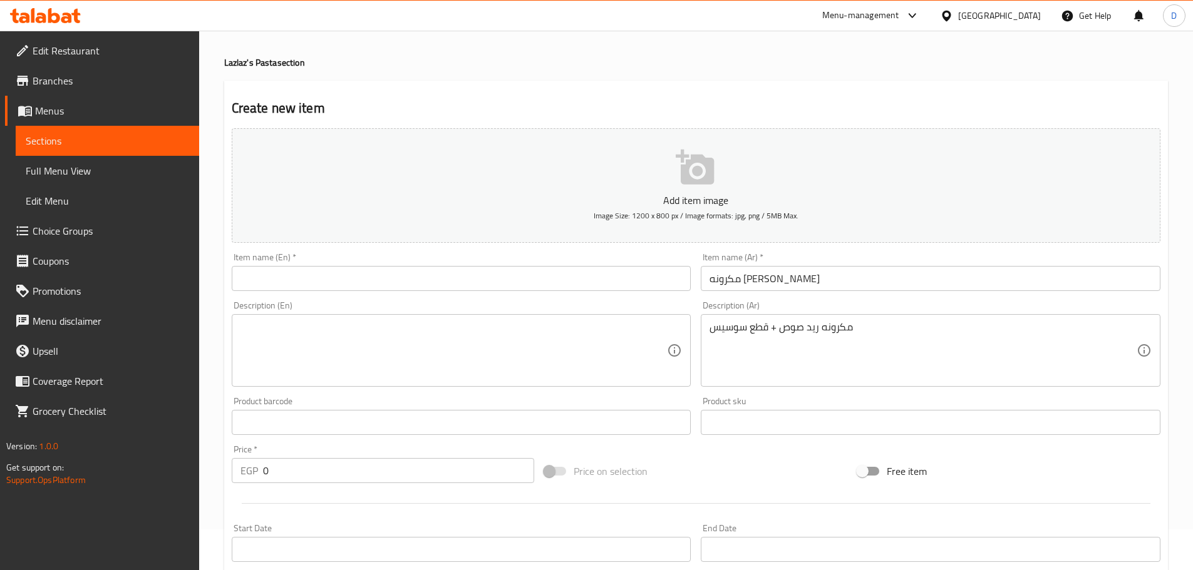
scroll to position [63, 0]
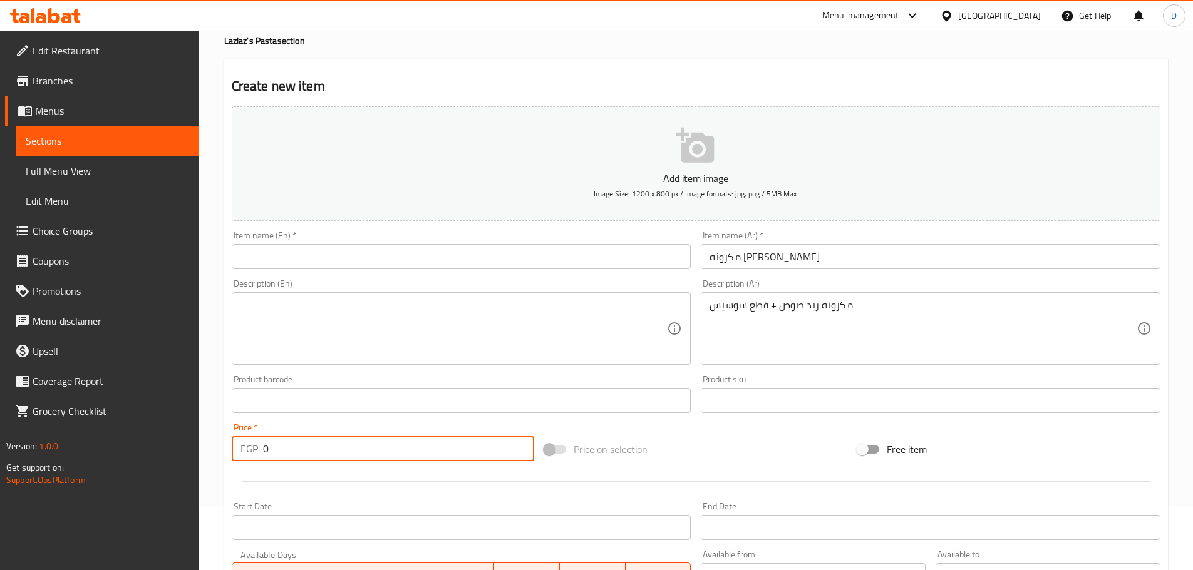
drag, startPoint x: 279, startPoint y: 450, endPoint x: 257, endPoint y: 456, distance: 22.4
click at [257, 456] on div "EGP 0 Price *" at bounding box center [383, 448] width 303 height 25
paste input "75"
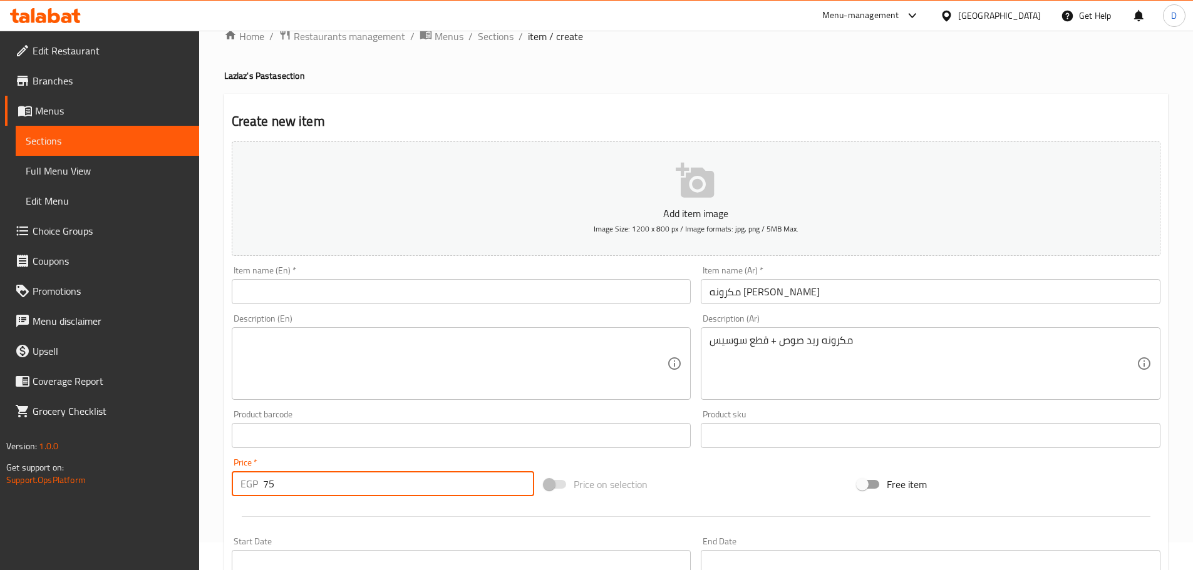
scroll to position [0, 0]
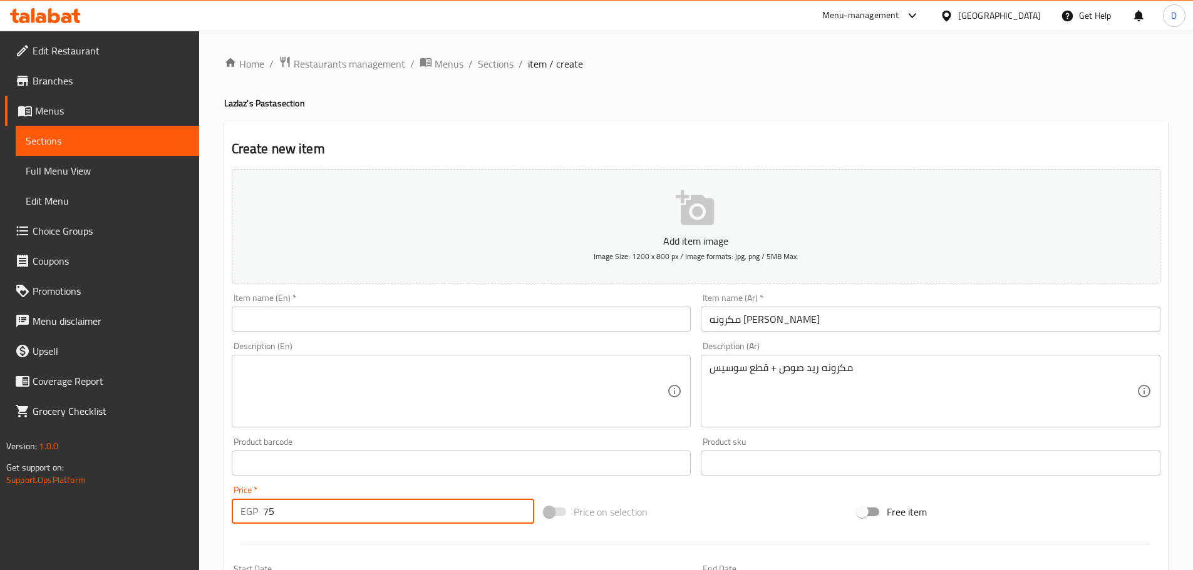
type input "75"
click at [741, 324] on input "مكرونه [PERSON_NAME]" at bounding box center [931, 319] width 460 height 25
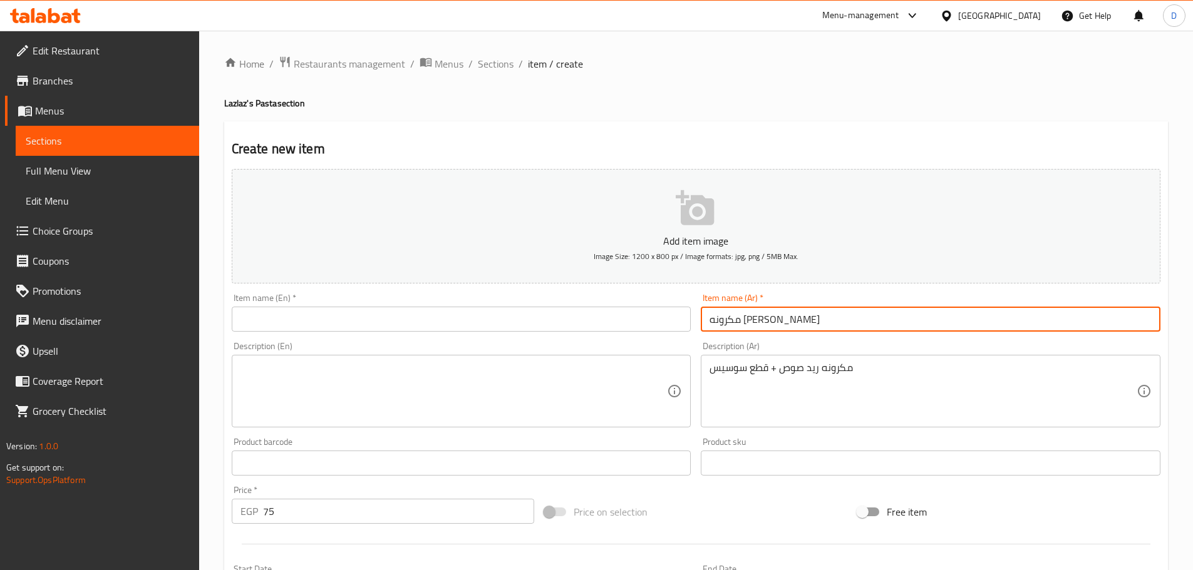
click at [741, 324] on input "مكرونه [PERSON_NAME]" at bounding box center [931, 319] width 460 height 25
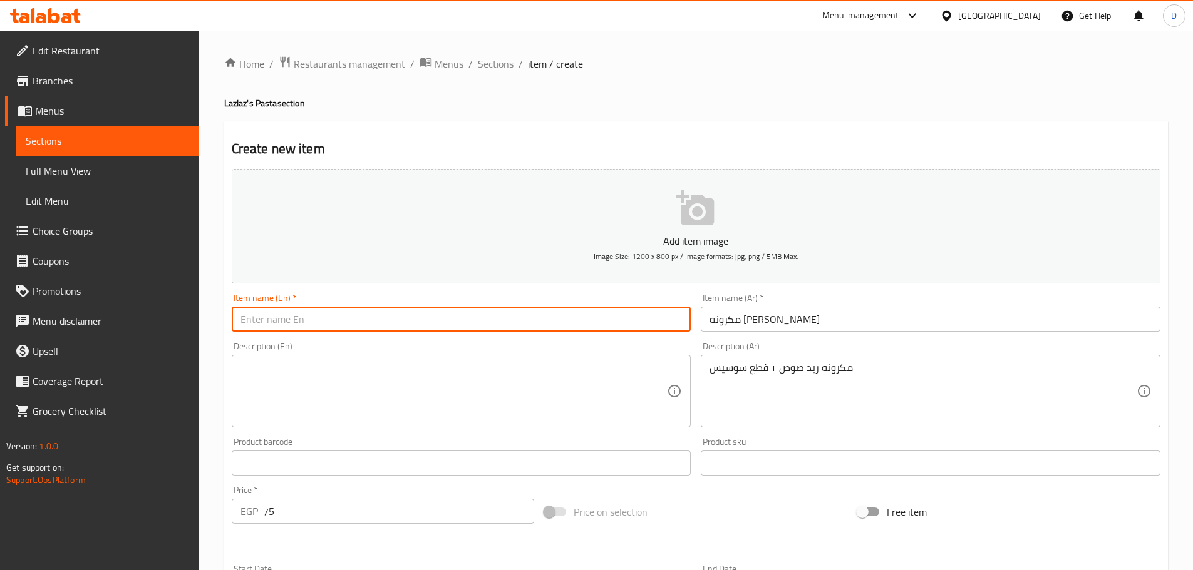
click at [455, 322] on input "text" at bounding box center [462, 319] width 460 height 25
type input "Pasta With Hot Dog"
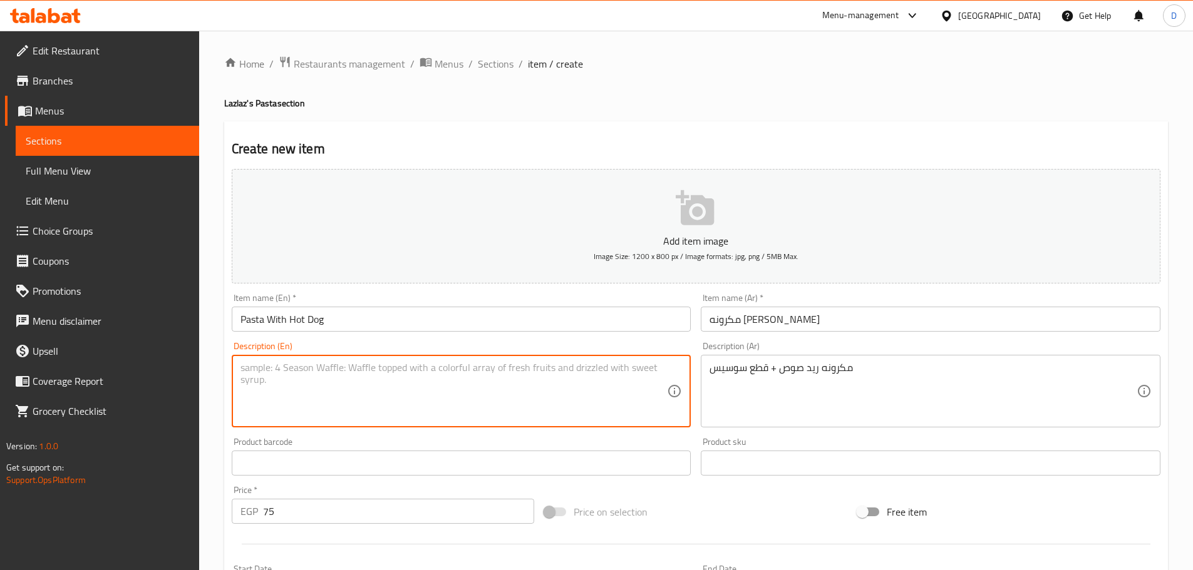
click at [616, 381] on textarea at bounding box center [453, 391] width 427 height 59
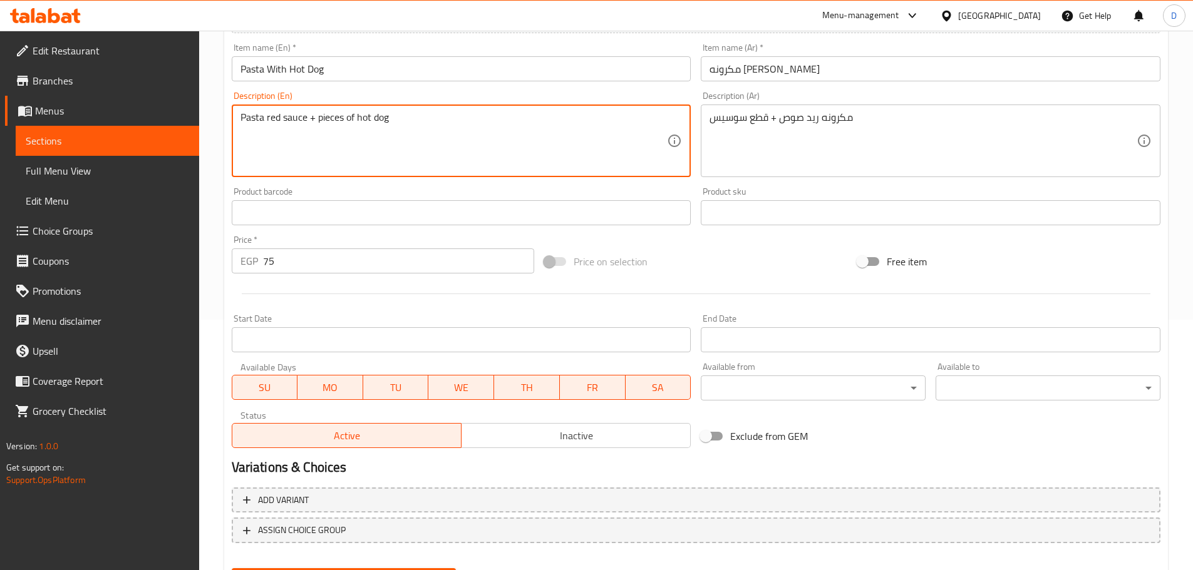
scroll to position [314, 0]
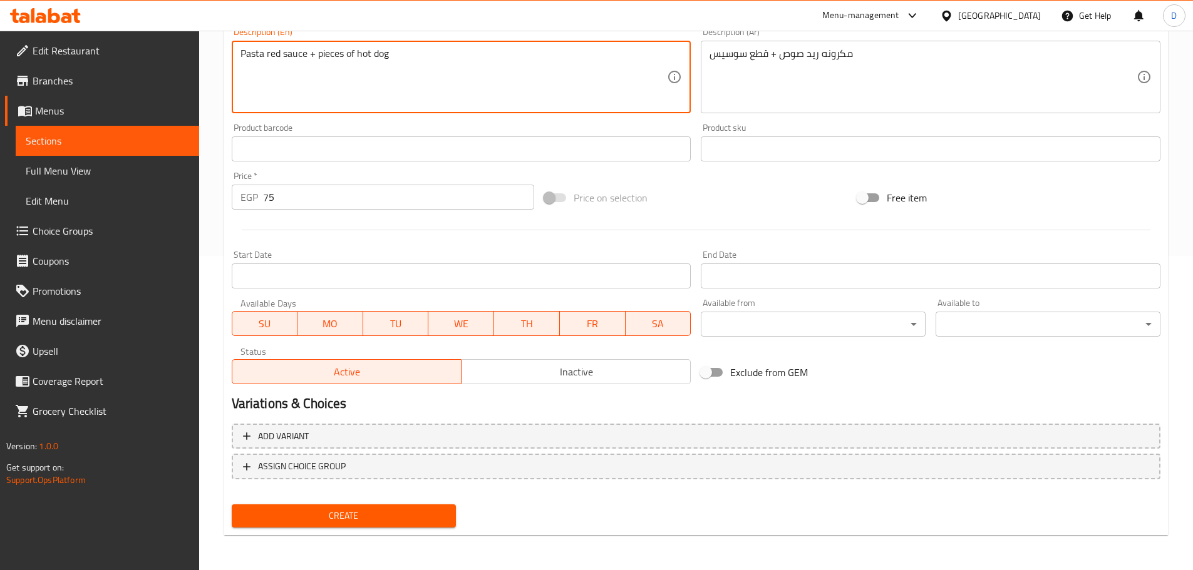
type textarea "Pasta red sauce + pieces of hot dog"
click at [381, 520] on span "Create" at bounding box center [344, 516] width 205 height 16
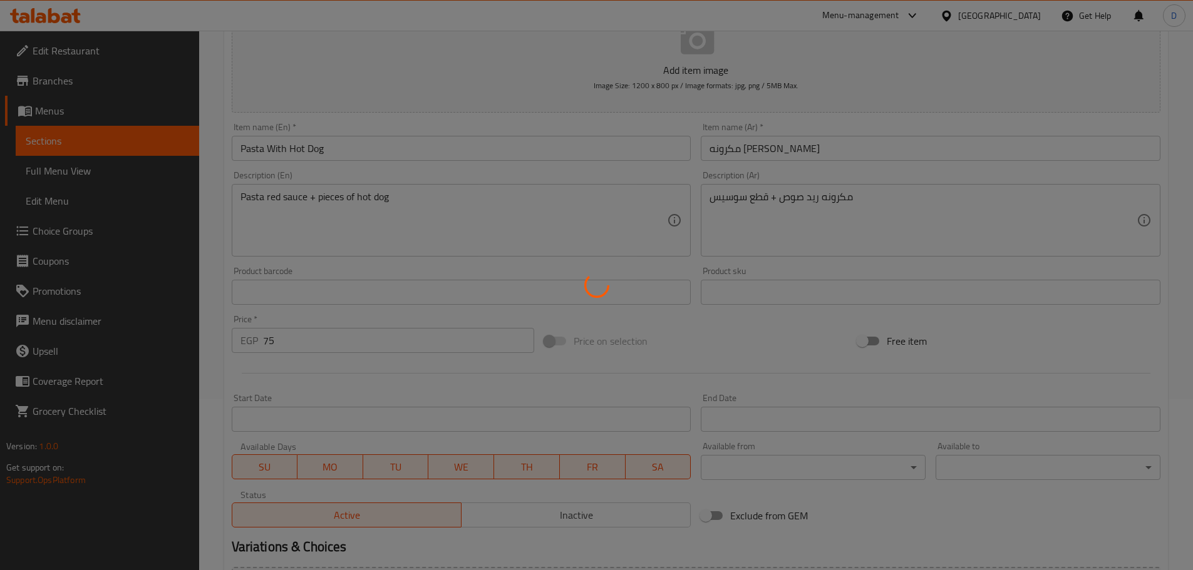
scroll to position [126, 0]
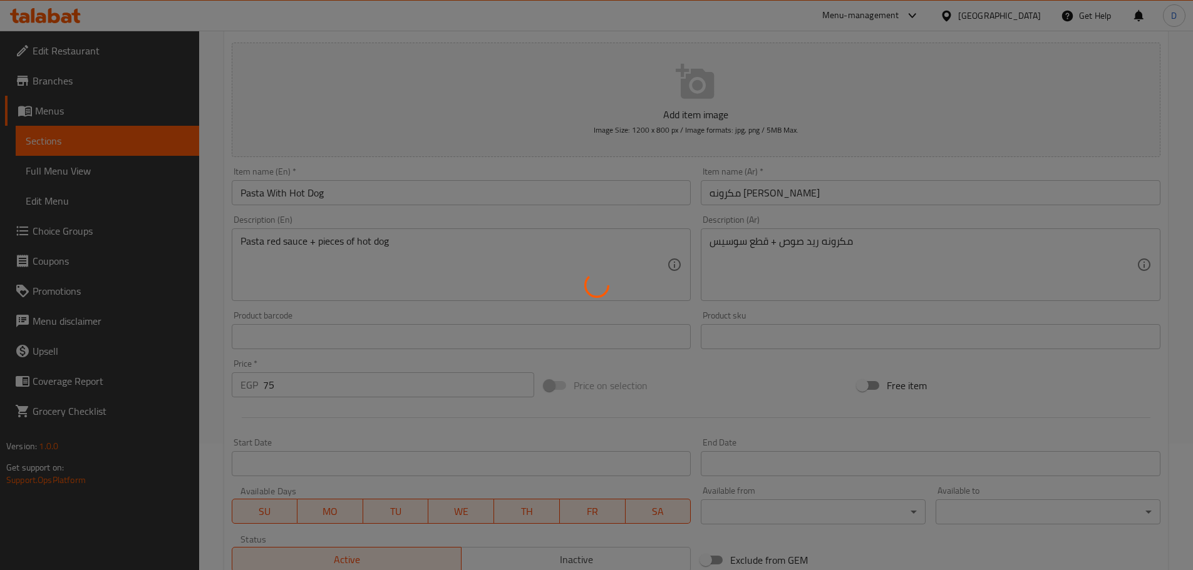
type input "0"
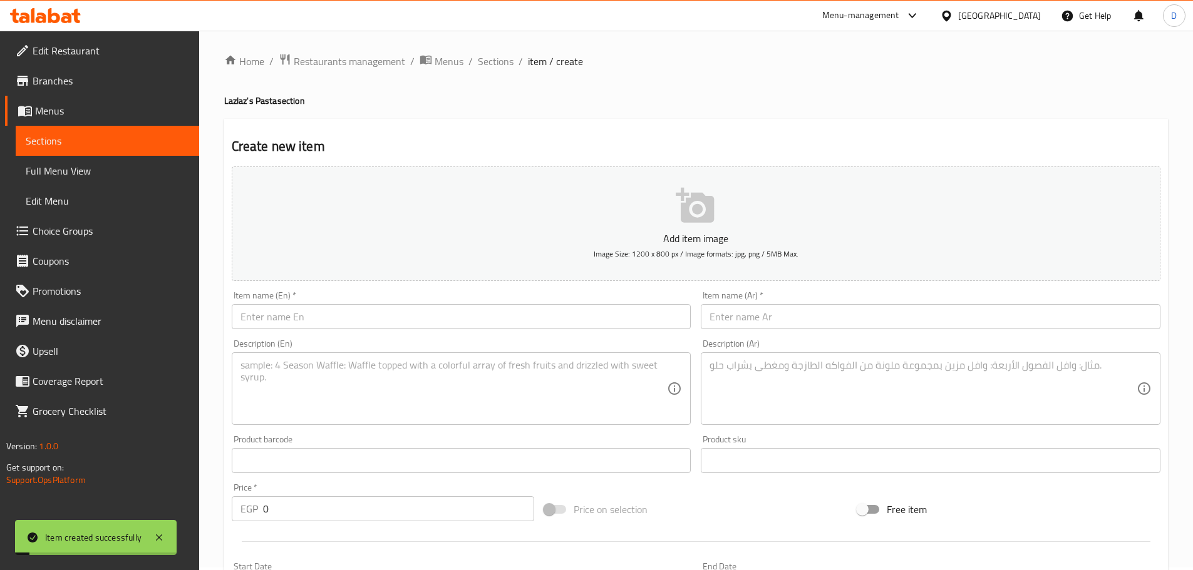
scroll to position [0, 0]
click at [505, 71] on span "Sections" at bounding box center [496, 63] width 36 height 15
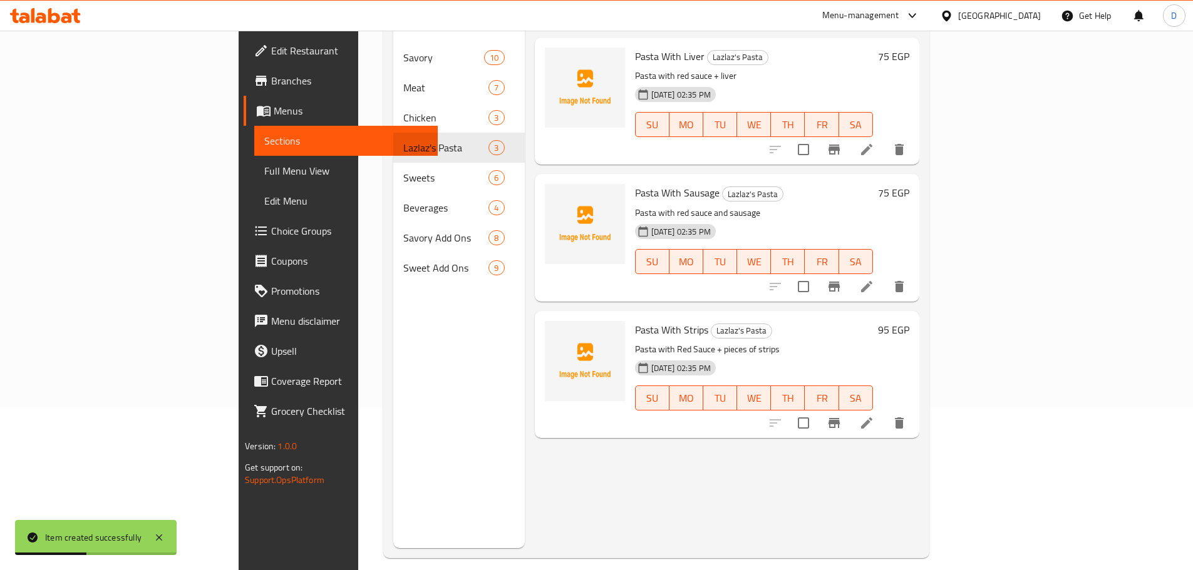
scroll to position [175, 0]
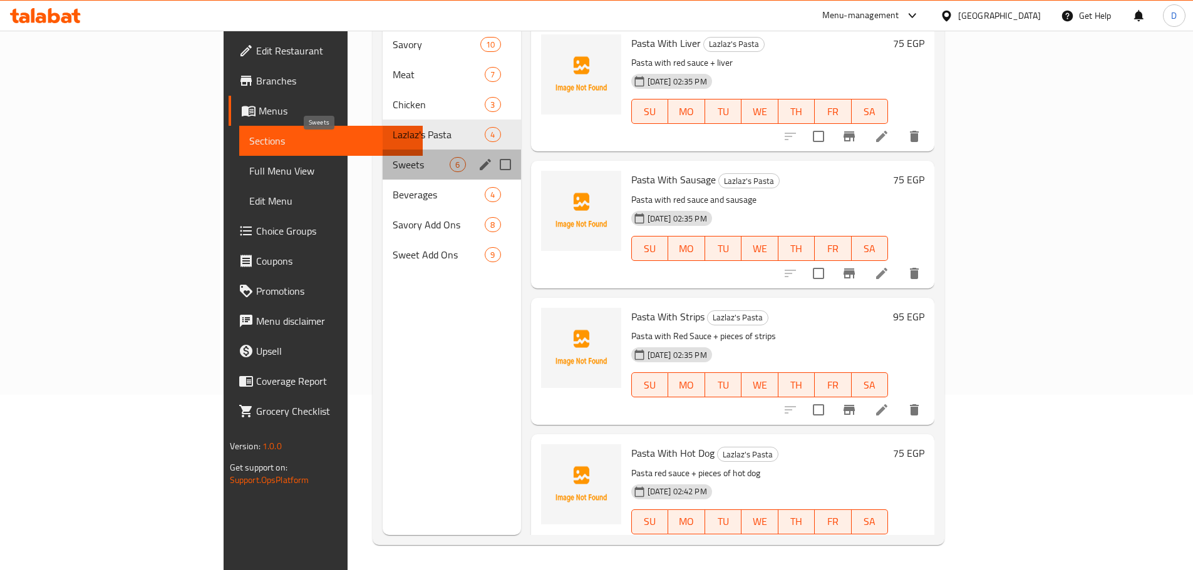
click at [393, 157] on span "Sweets" at bounding box center [421, 164] width 57 height 15
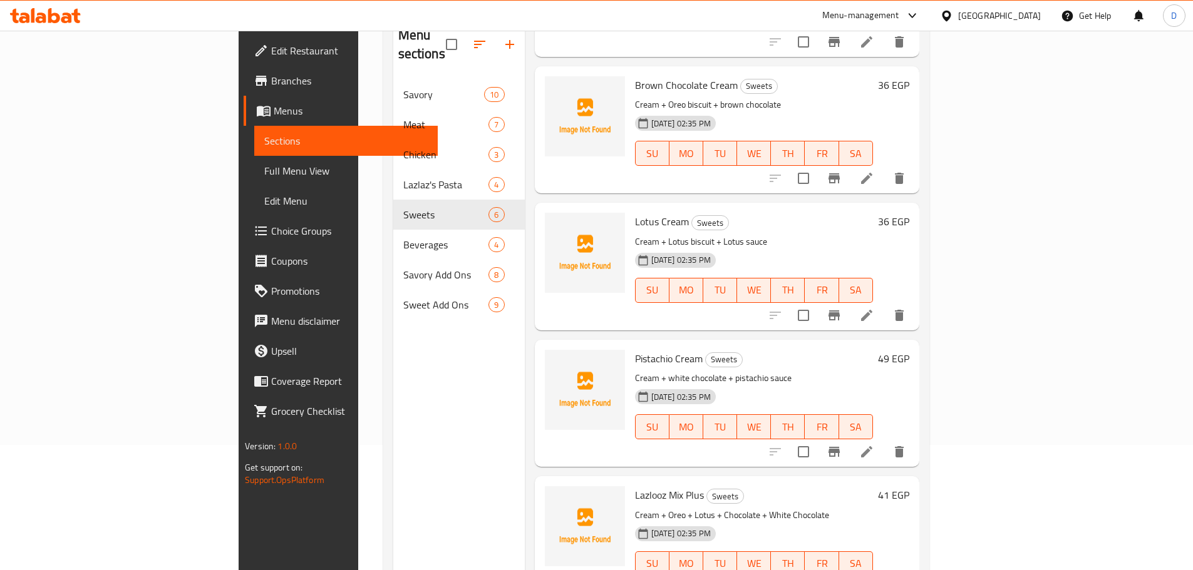
scroll to position [175, 0]
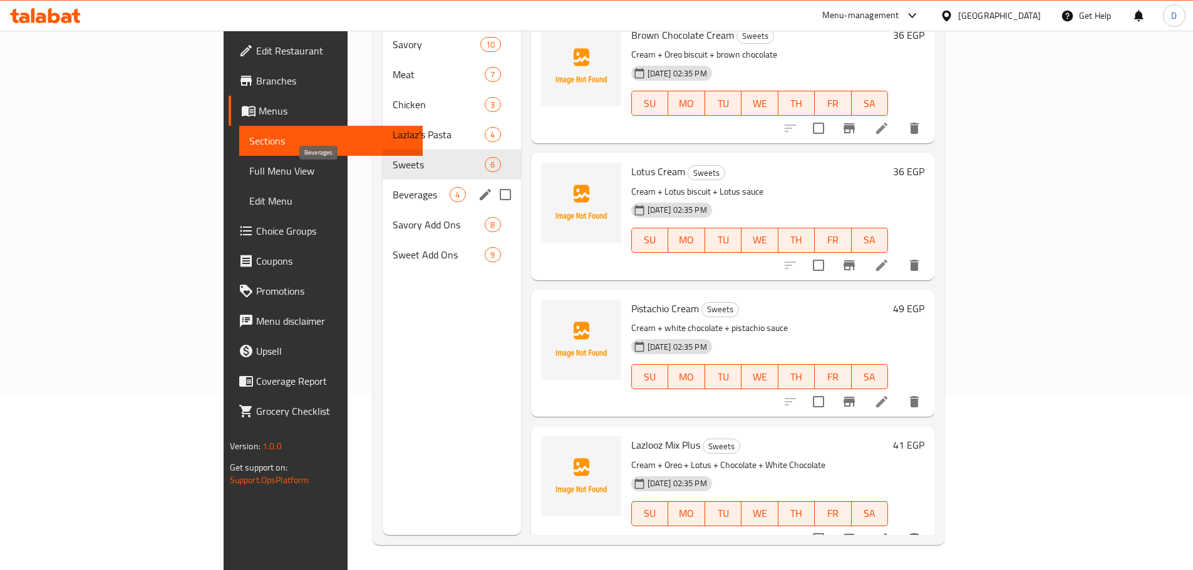
click at [393, 187] on span "Beverages" at bounding box center [421, 194] width 57 height 15
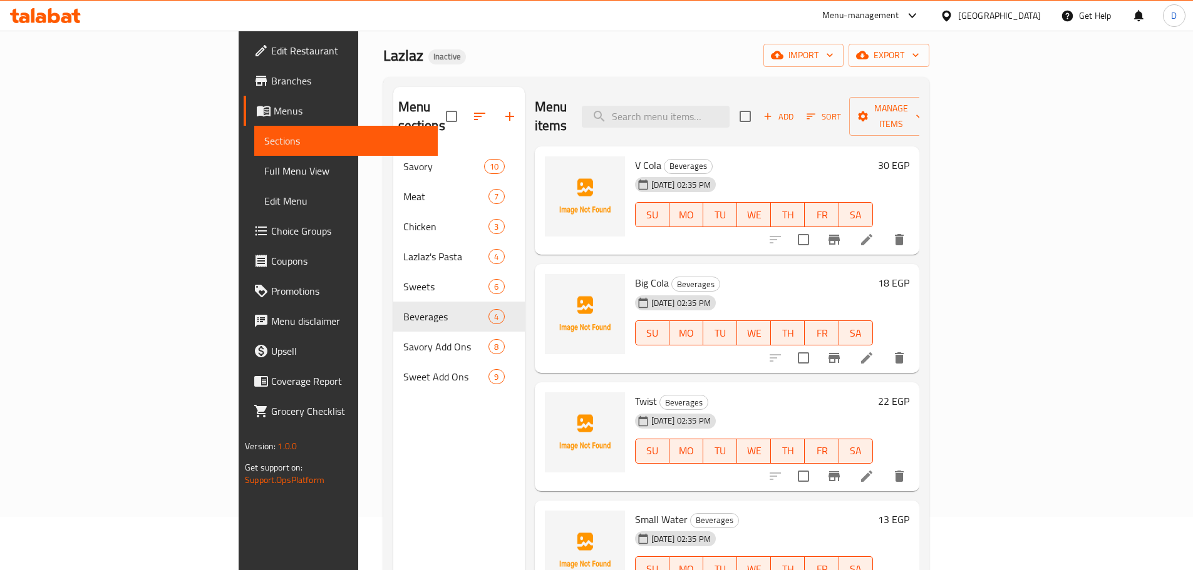
scroll to position [125, 0]
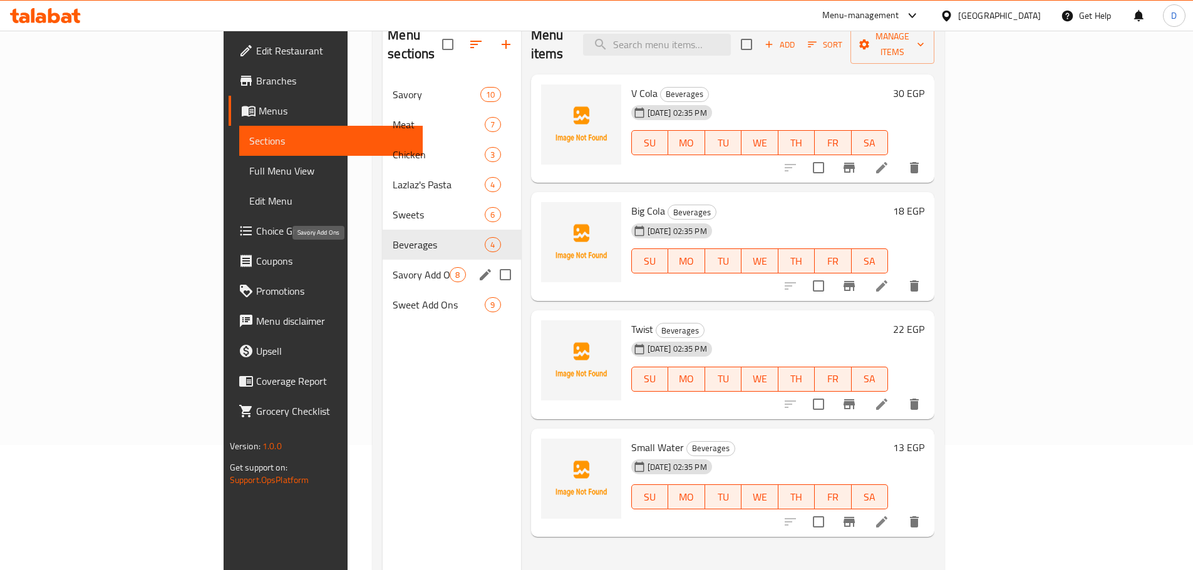
click at [393, 267] on span "Savory Add Ons" at bounding box center [421, 274] width 57 height 15
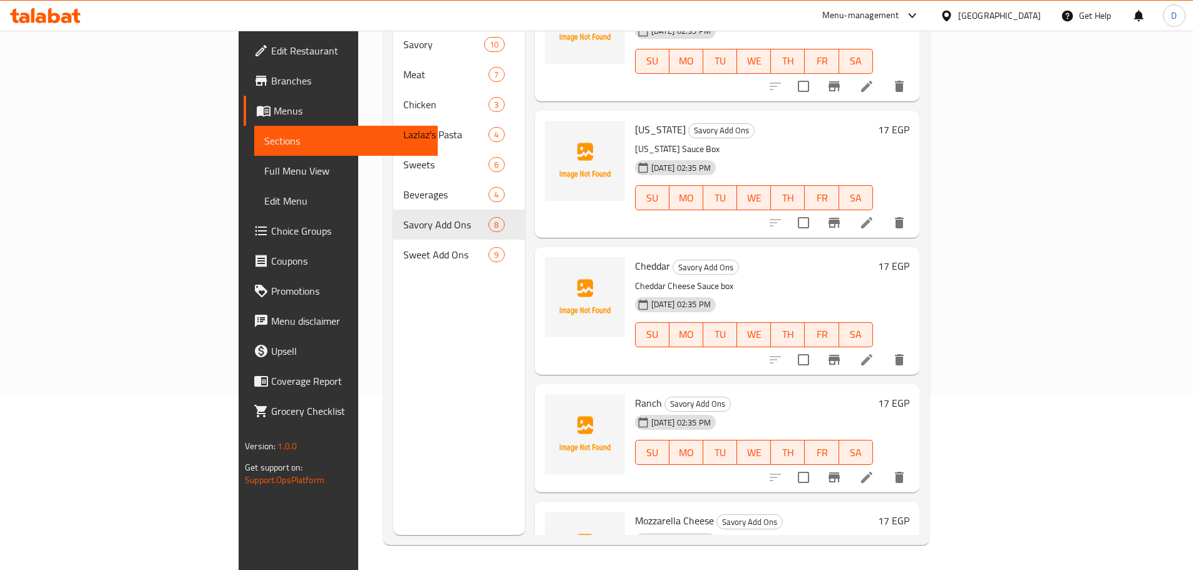
scroll to position [393, 0]
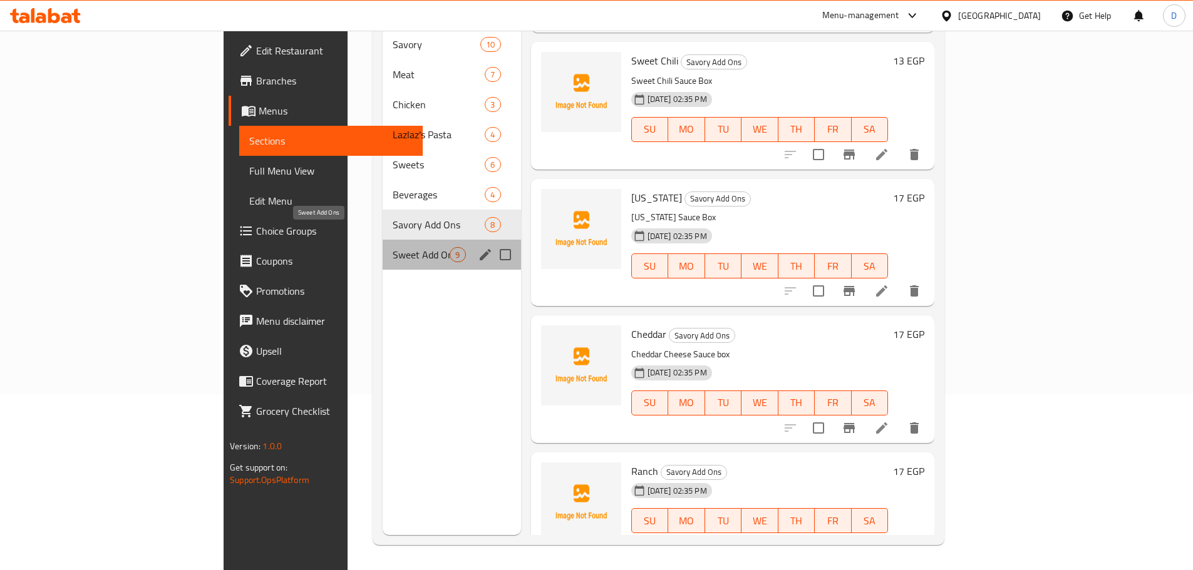
click at [393, 247] on span "Sweet Add Ons" at bounding box center [421, 254] width 57 height 15
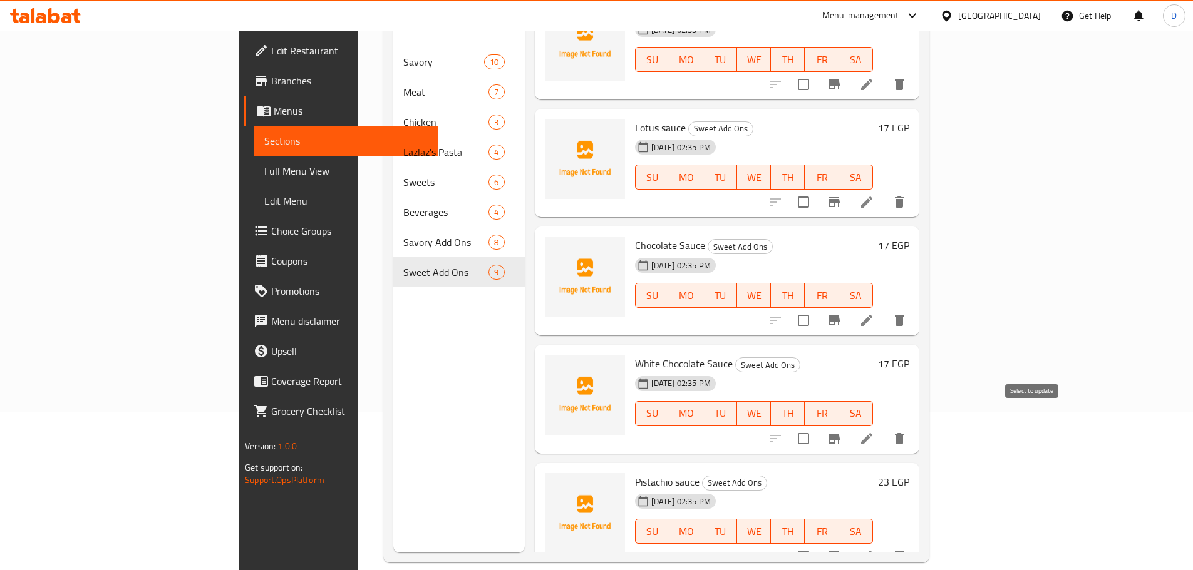
scroll to position [175, 0]
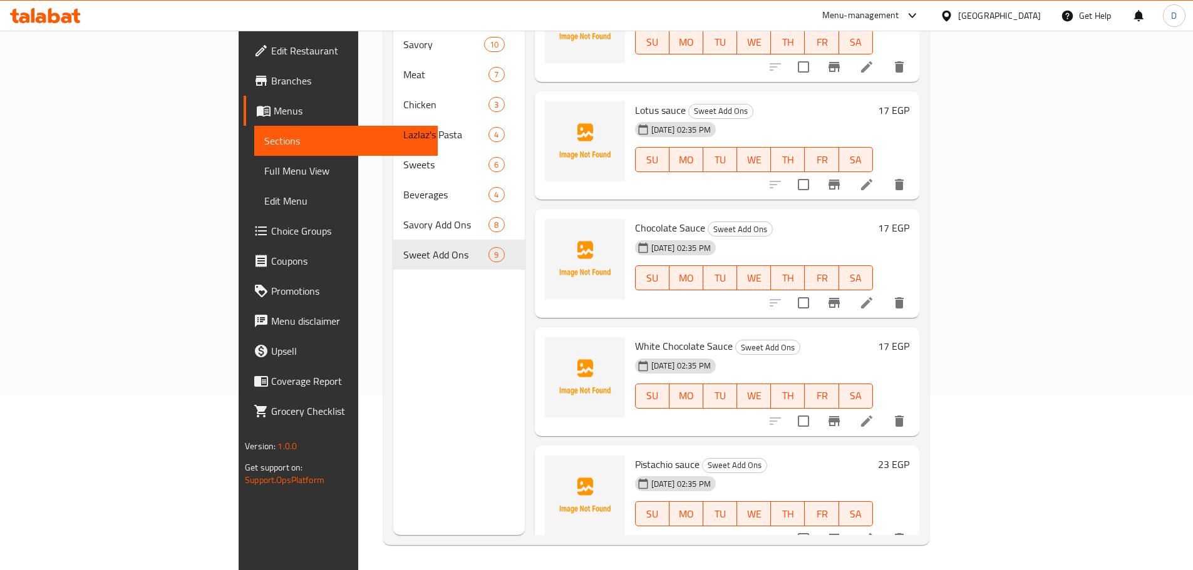
click at [393, 330] on div "Menu sections Savory 10 Meat 7 Chicken 3 Lazlaz's Pasta 4 Sweets 6 Beverages 4 …" at bounding box center [458, 250] width 131 height 570
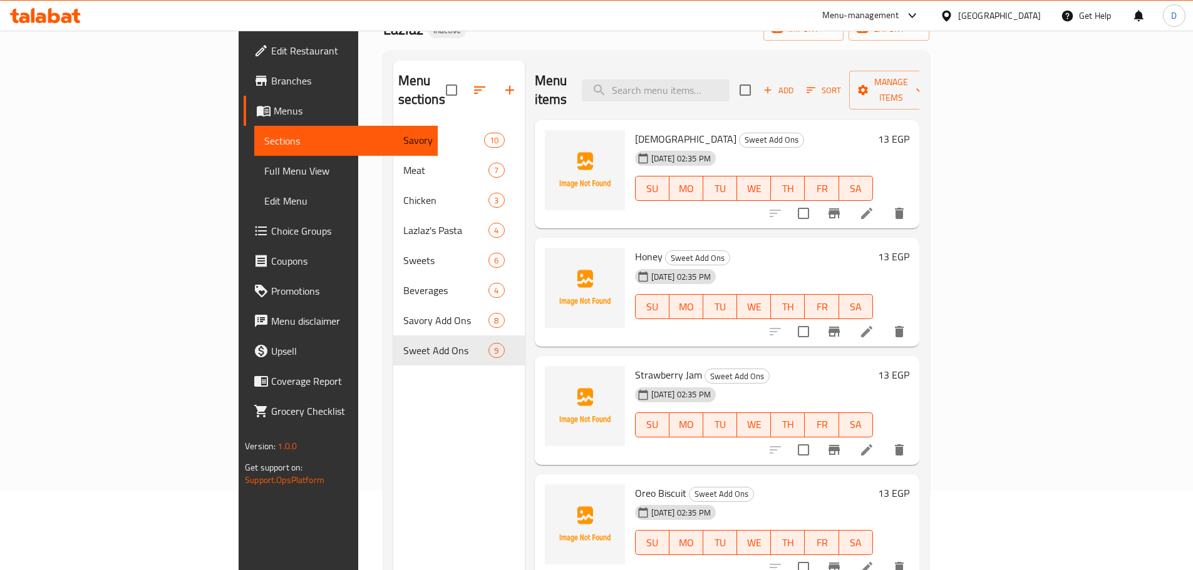
scroll to position [0, 0]
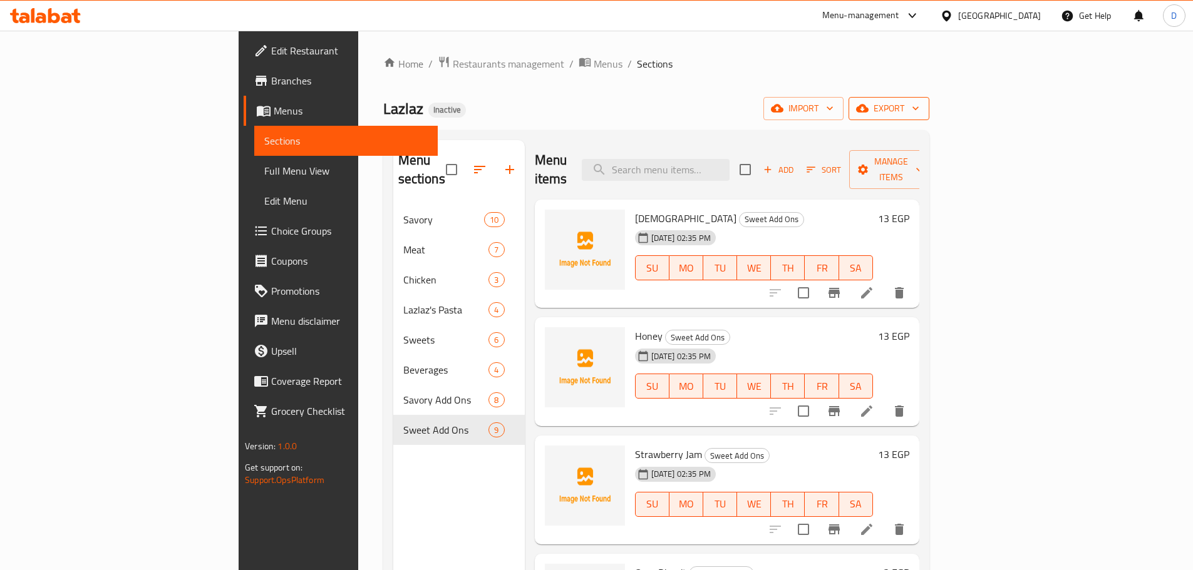
click at [919, 108] on span "export" at bounding box center [888, 109] width 61 height 16
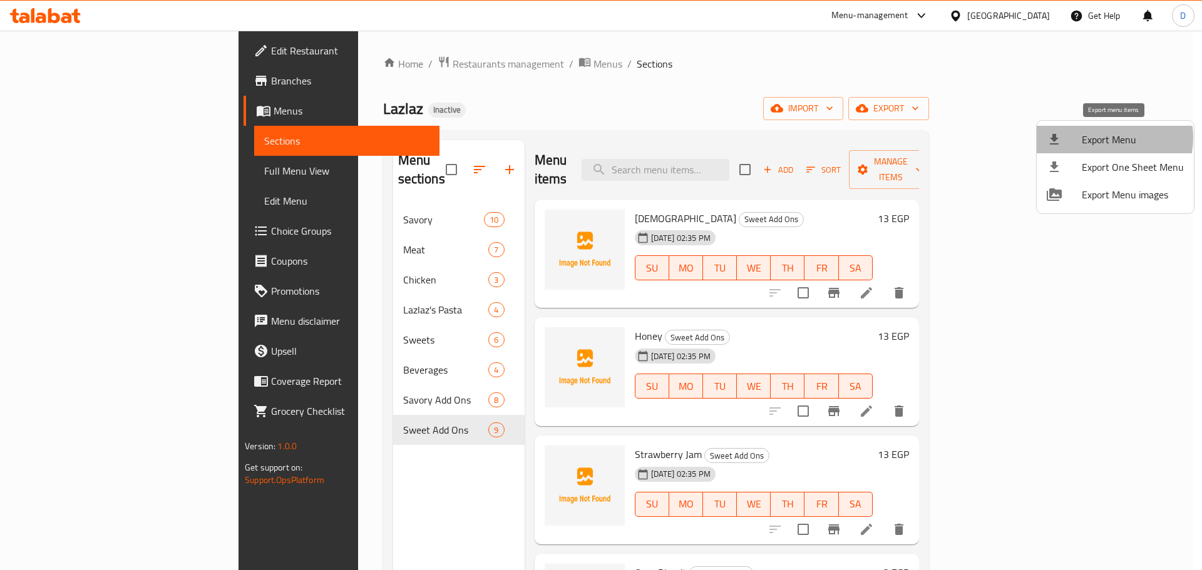
click at [1106, 138] on span "Export Menu" at bounding box center [1133, 139] width 102 height 15
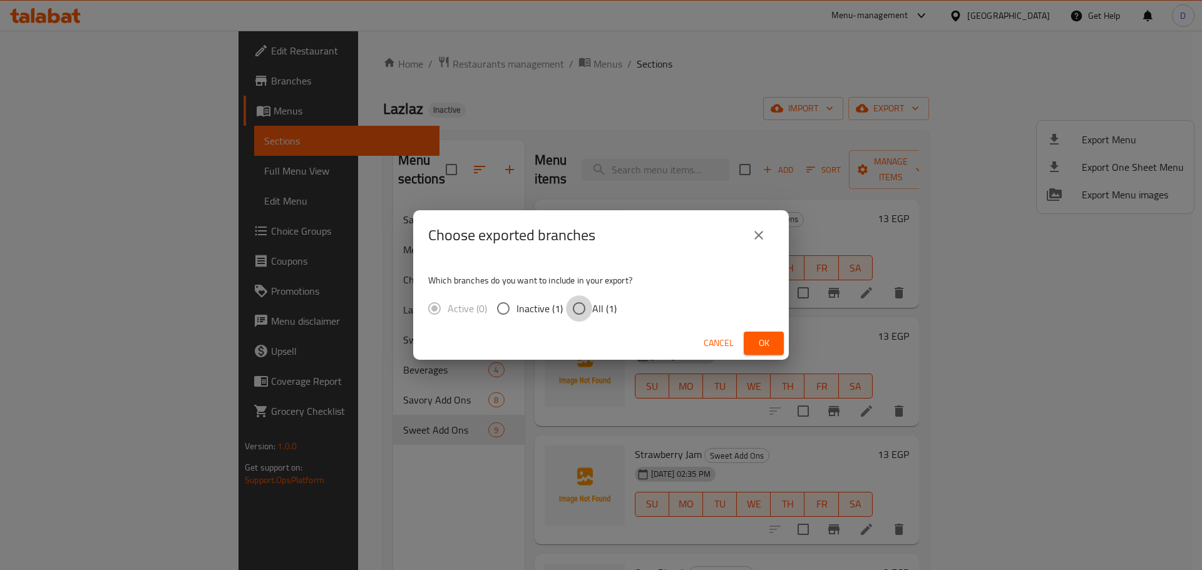
click at [578, 312] on input "All (1)" at bounding box center [579, 309] width 26 height 26
radio input "true"
click at [764, 345] on span "Ok" at bounding box center [764, 344] width 20 height 16
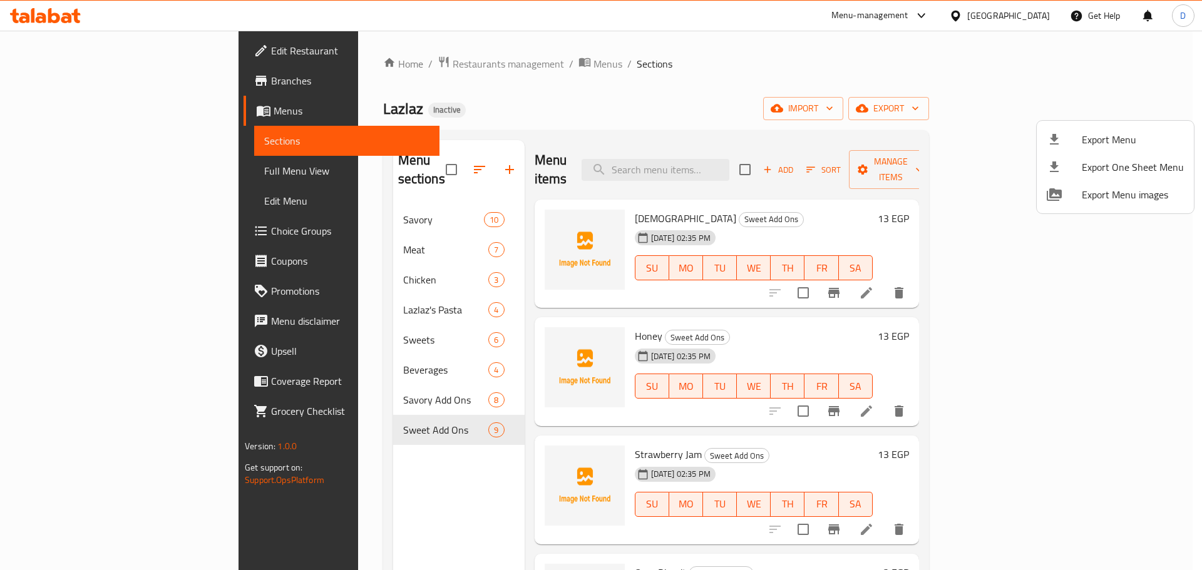
click at [61, 175] on div at bounding box center [601, 285] width 1202 height 570
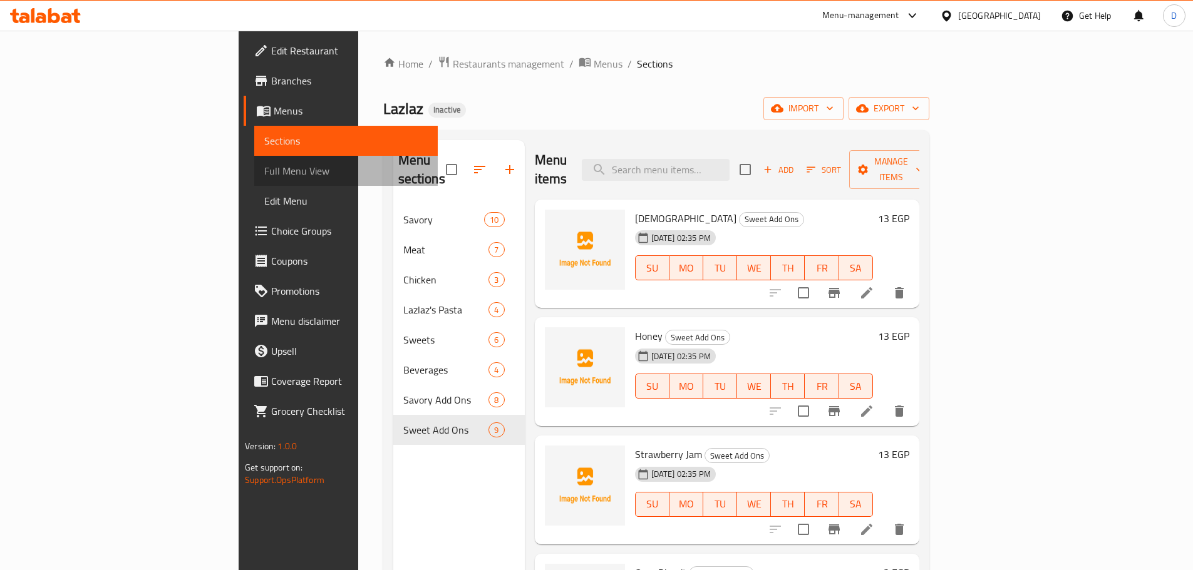
click at [264, 171] on span "Full Menu View" at bounding box center [345, 170] width 163 height 15
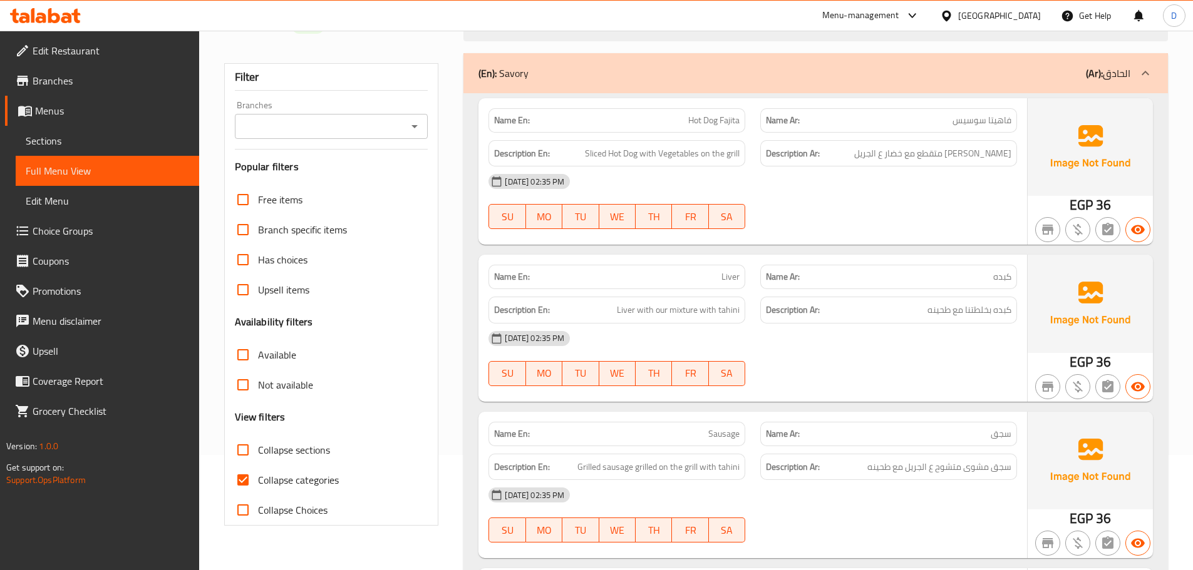
scroll to position [250, 0]
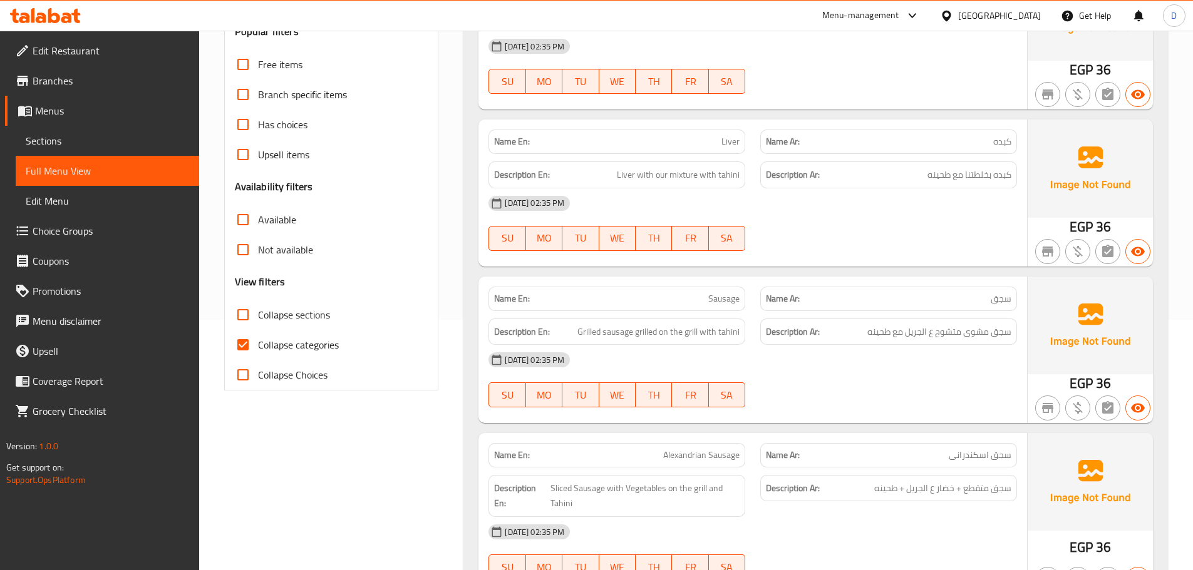
click at [240, 341] on input "Collapse categories" at bounding box center [243, 345] width 30 height 30
checkbox input "false"
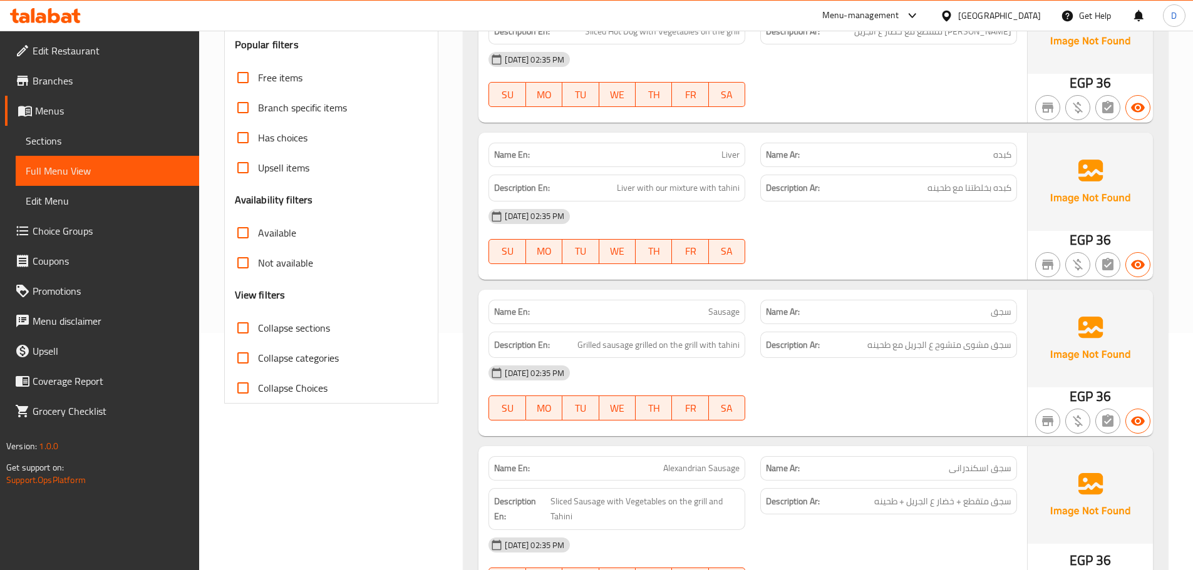
scroll to position [110, 0]
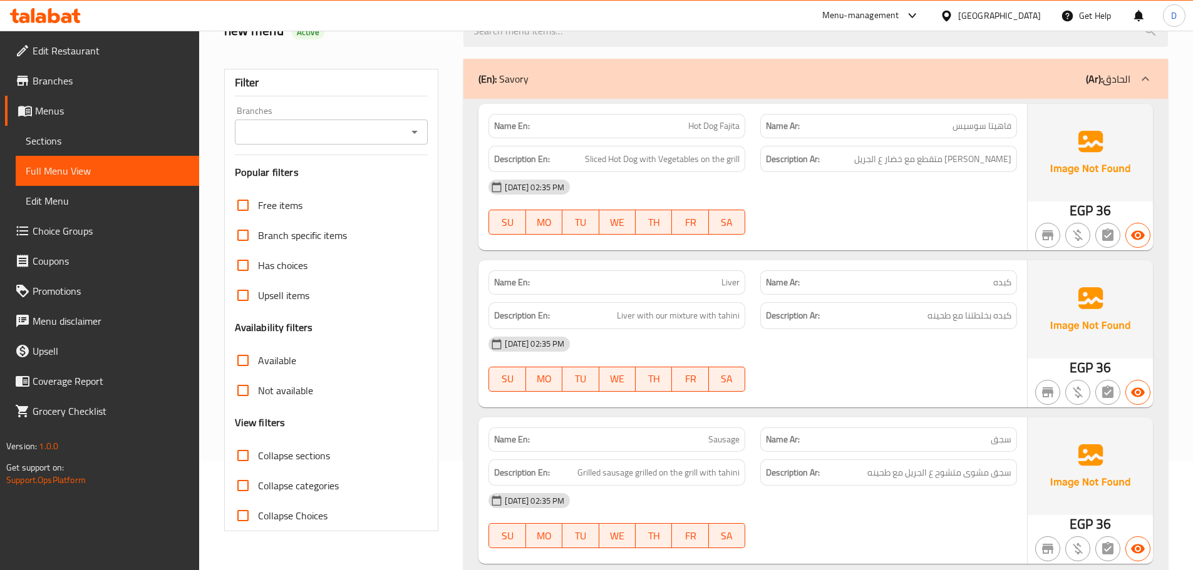
click at [68, 115] on span "Menus" at bounding box center [112, 110] width 154 height 15
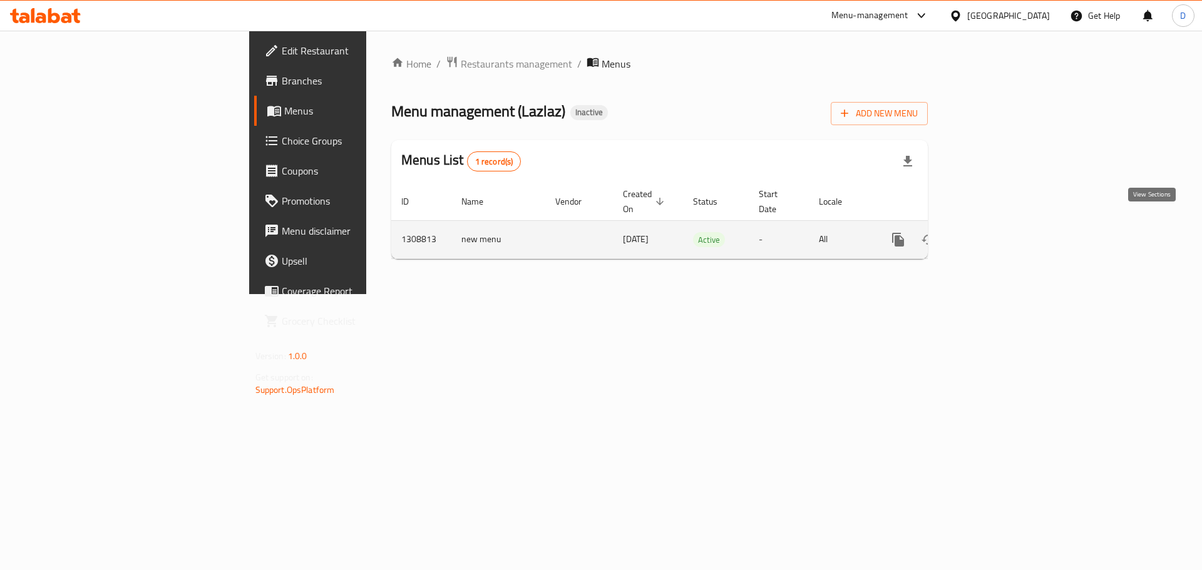
click at [996, 232] on icon "enhanced table" at bounding box center [988, 239] width 15 height 15
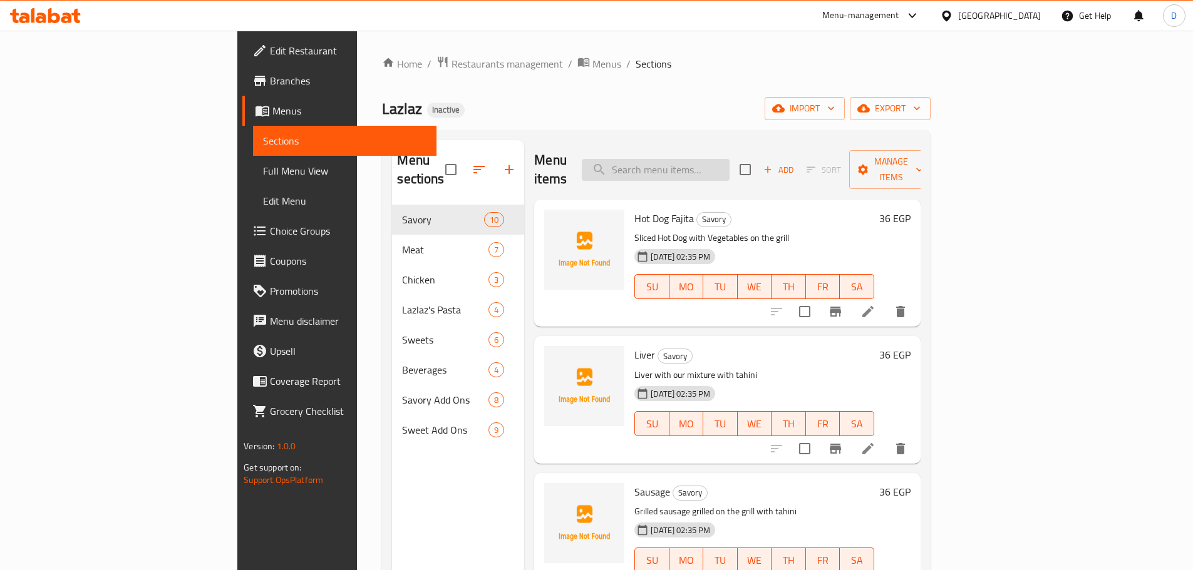
click at [729, 167] on input "search" at bounding box center [656, 170] width 148 height 22
paste input "Oreo Biscuit Cream"
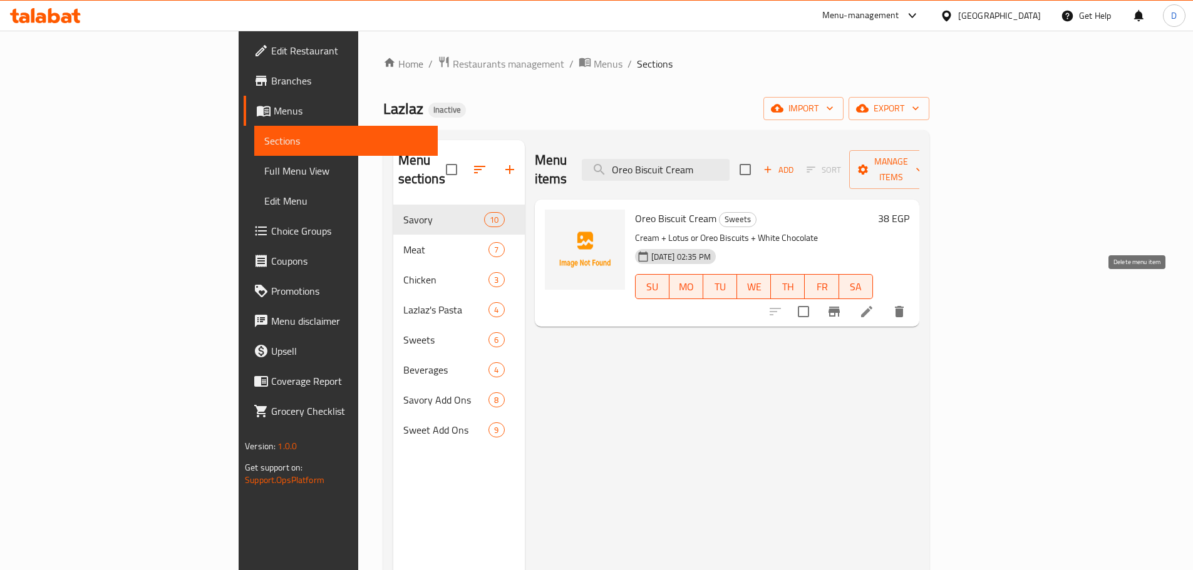
type input "Oreo Biscuit Cream"
click at [903, 306] on icon "delete" at bounding box center [899, 311] width 9 height 11
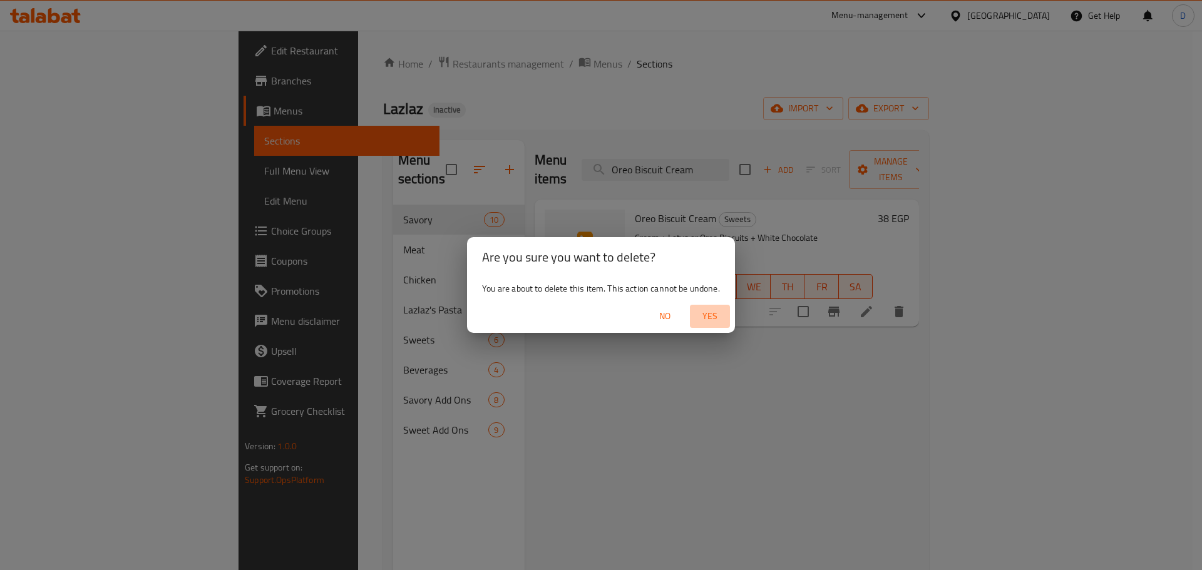
click at [712, 321] on span "Yes" at bounding box center [710, 317] width 30 height 16
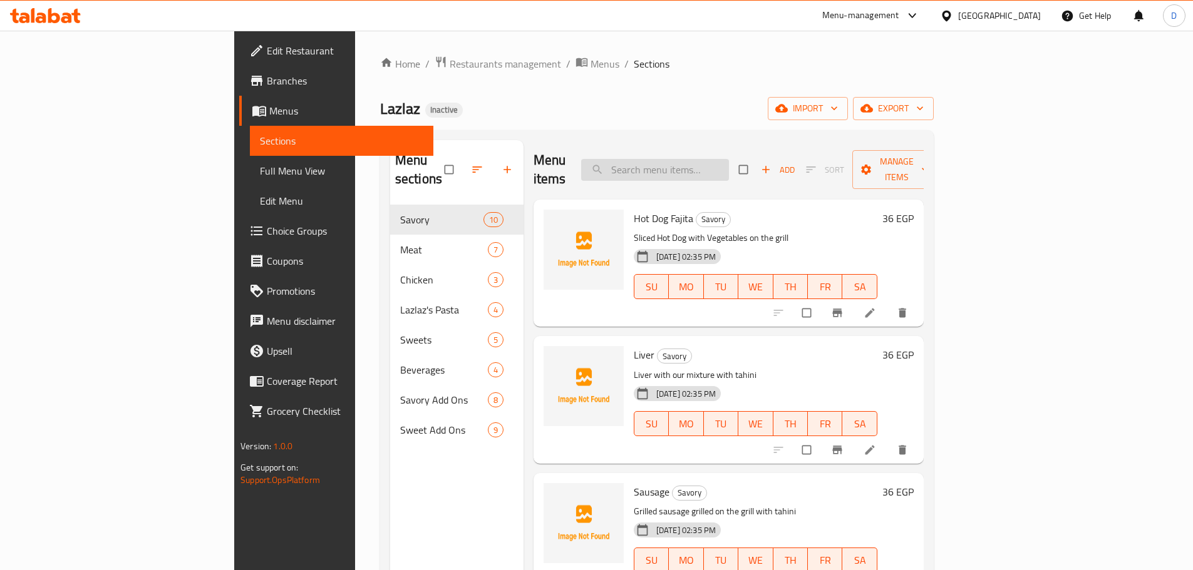
click at [701, 159] on input "search" at bounding box center [655, 170] width 148 height 22
paste input "Oreo Biscuit Cream"
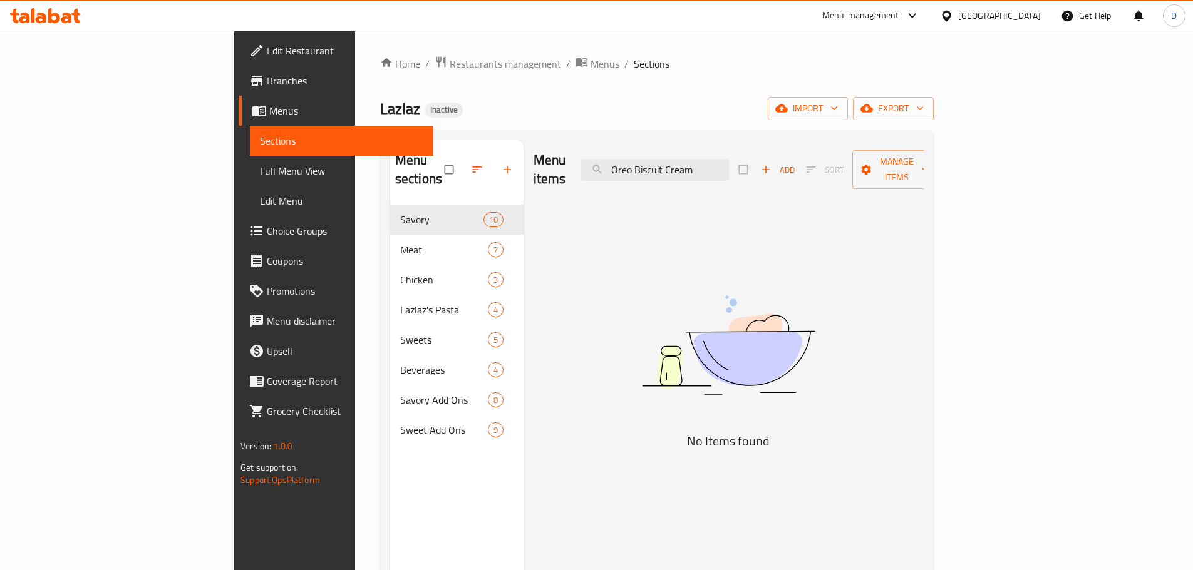
type input "Oreo Biscuit Cream"
click at [267, 56] on span "Edit Restaurant" at bounding box center [345, 50] width 157 height 15
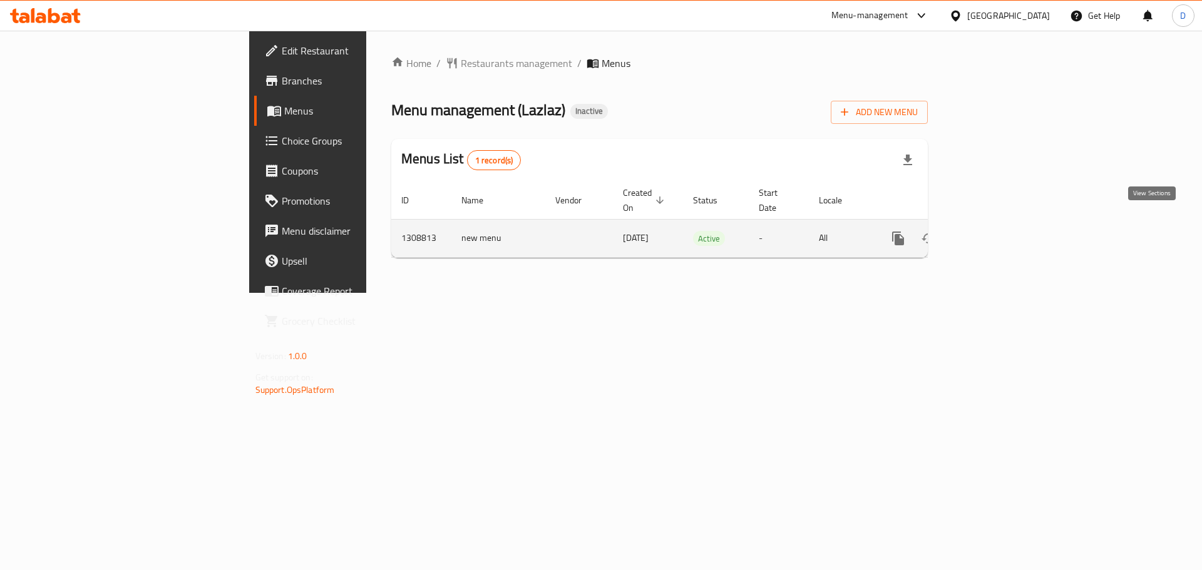
click at [996, 231] on icon "enhanced table" at bounding box center [988, 238] width 15 height 15
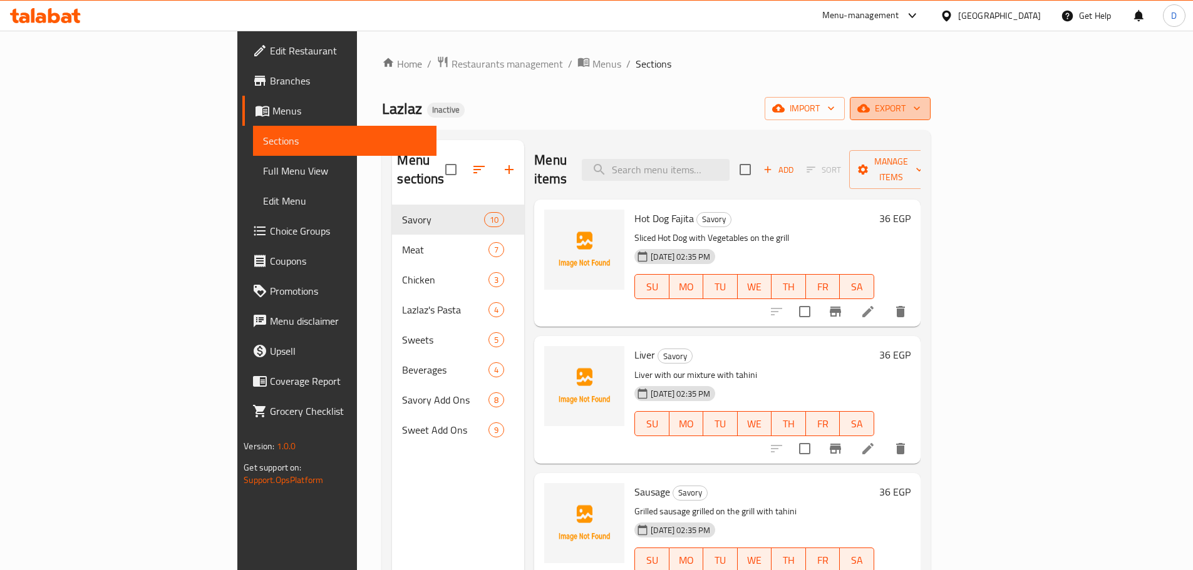
click at [870, 108] on icon "button" at bounding box center [863, 109] width 13 height 8
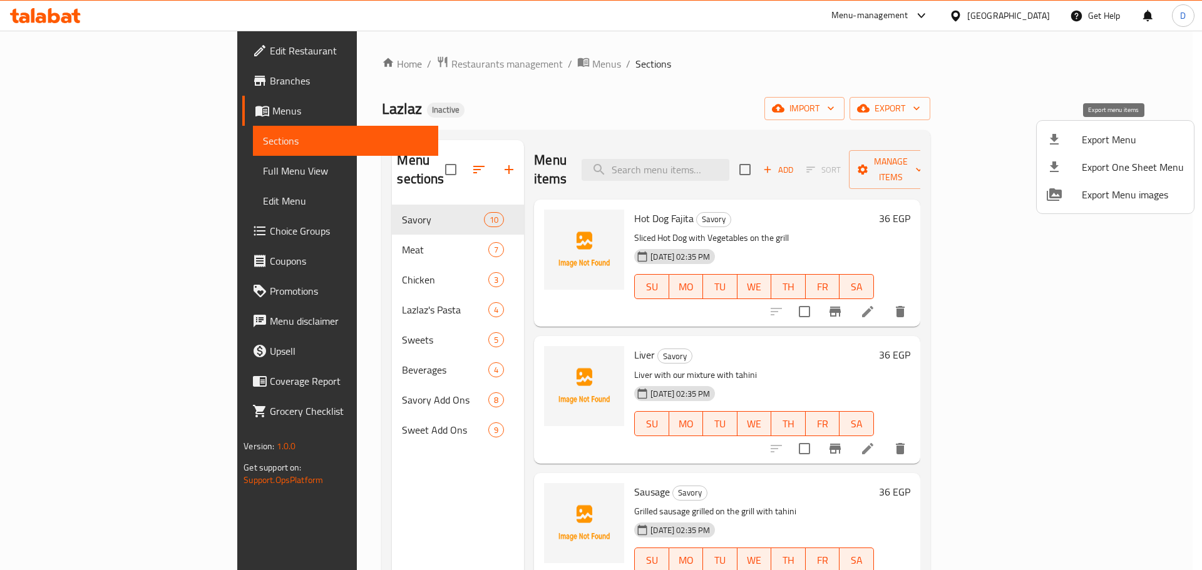
click at [1079, 139] on div at bounding box center [1064, 139] width 35 height 15
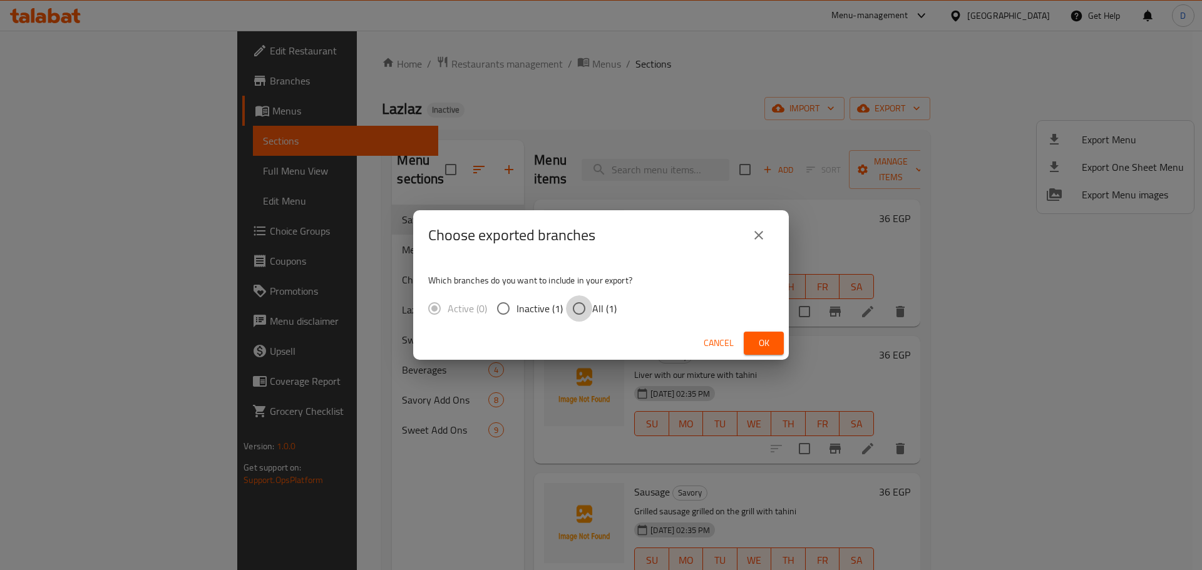
drag, startPoint x: 580, startPoint y: 310, endPoint x: 720, endPoint y: 341, distance: 143.6
click at [583, 311] on input "All (1)" at bounding box center [579, 309] width 26 height 26
radio input "true"
click at [766, 349] on span "Ok" at bounding box center [764, 344] width 20 height 16
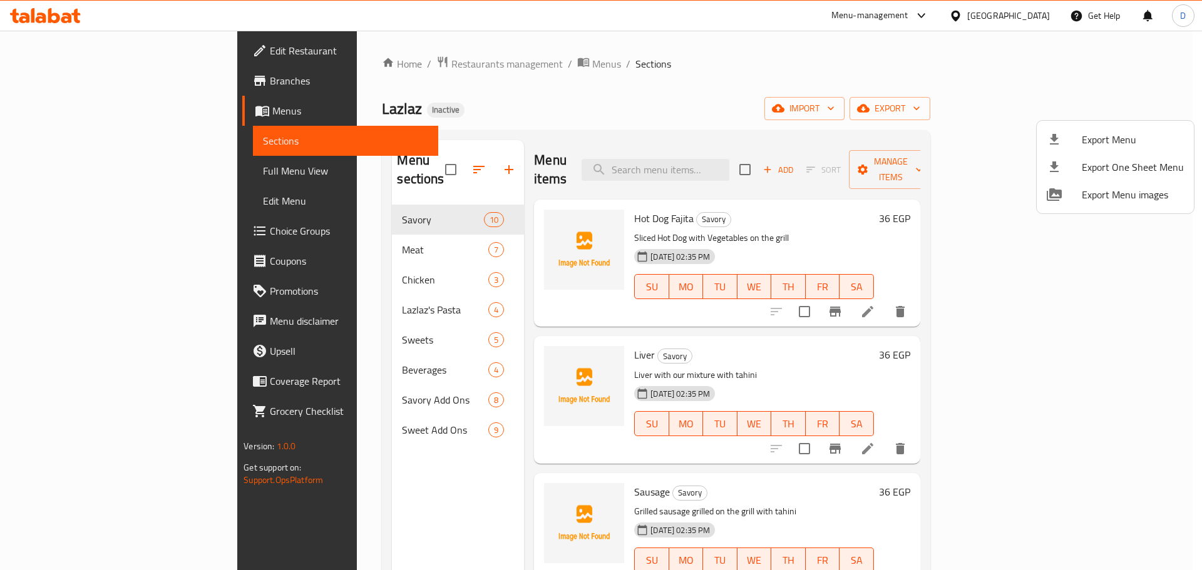
click at [893, 97] on div at bounding box center [601, 285] width 1202 height 570
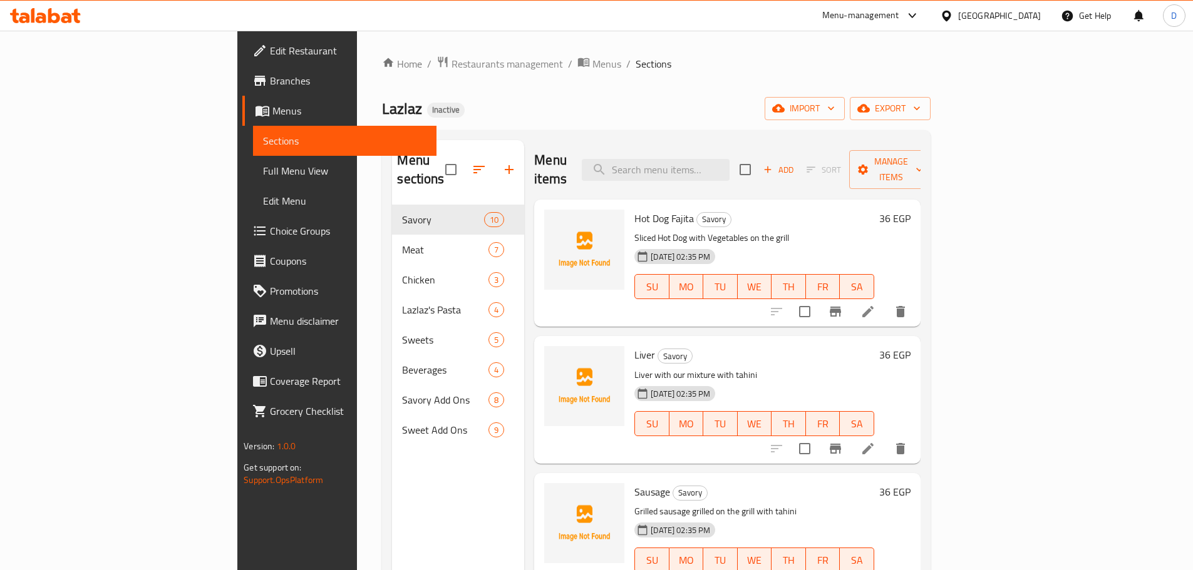
click at [263, 171] on span "Full Menu View" at bounding box center [344, 170] width 163 height 15
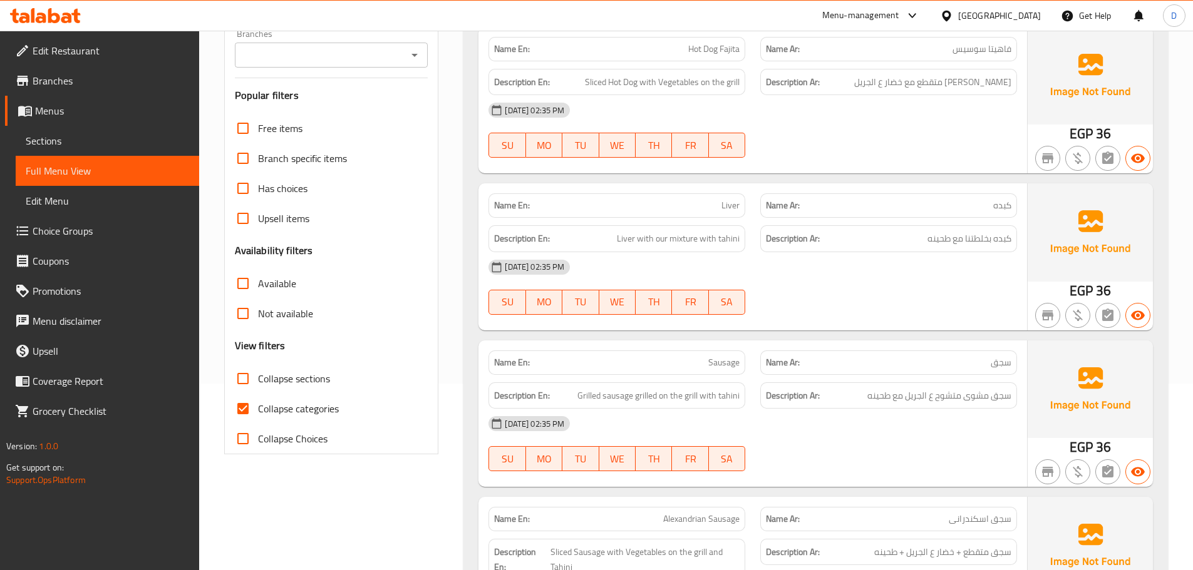
scroll to position [188, 0]
drag, startPoint x: 248, startPoint y: 414, endPoint x: 276, endPoint y: 401, distance: 30.8
click at [249, 413] on input "Collapse categories" at bounding box center [243, 408] width 30 height 30
checkbox input "false"
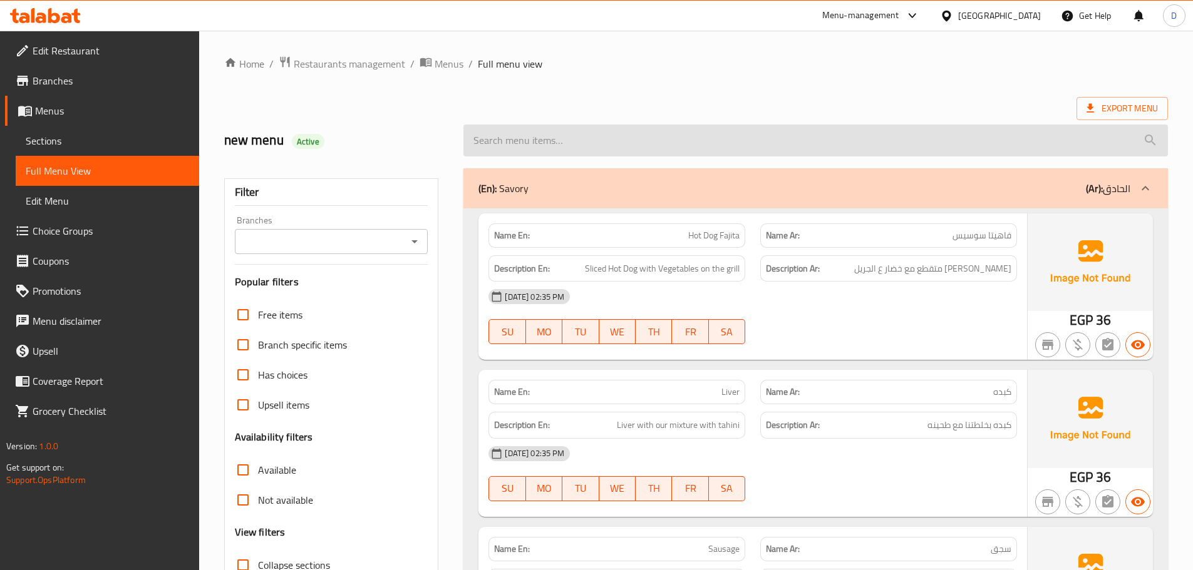
click at [692, 143] on input "search" at bounding box center [815, 141] width 704 height 32
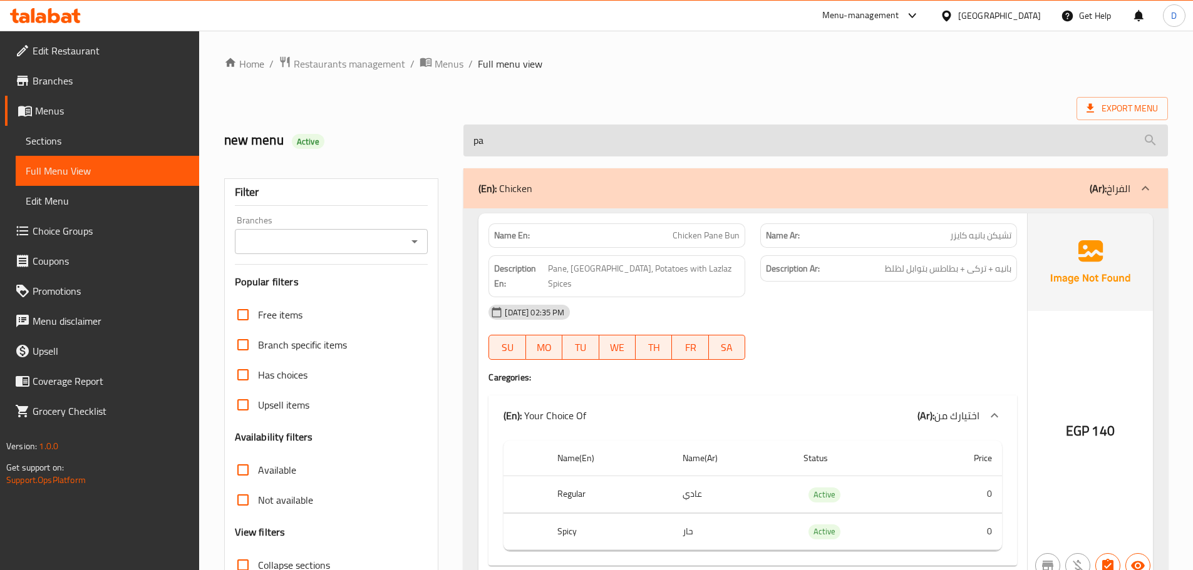
type input "pan"
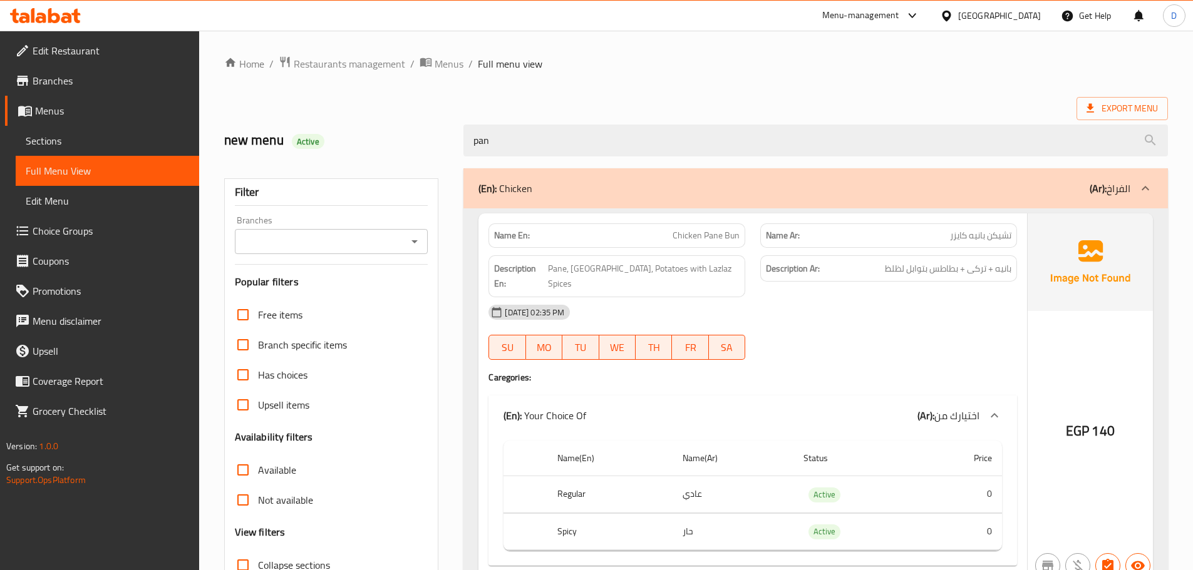
drag, startPoint x: 493, startPoint y: 139, endPoint x: 459, endPoint y: 141, distance: 34.5
click at [459, 141] on div "pan" at bounding box center [815, 140] width 719 height 47
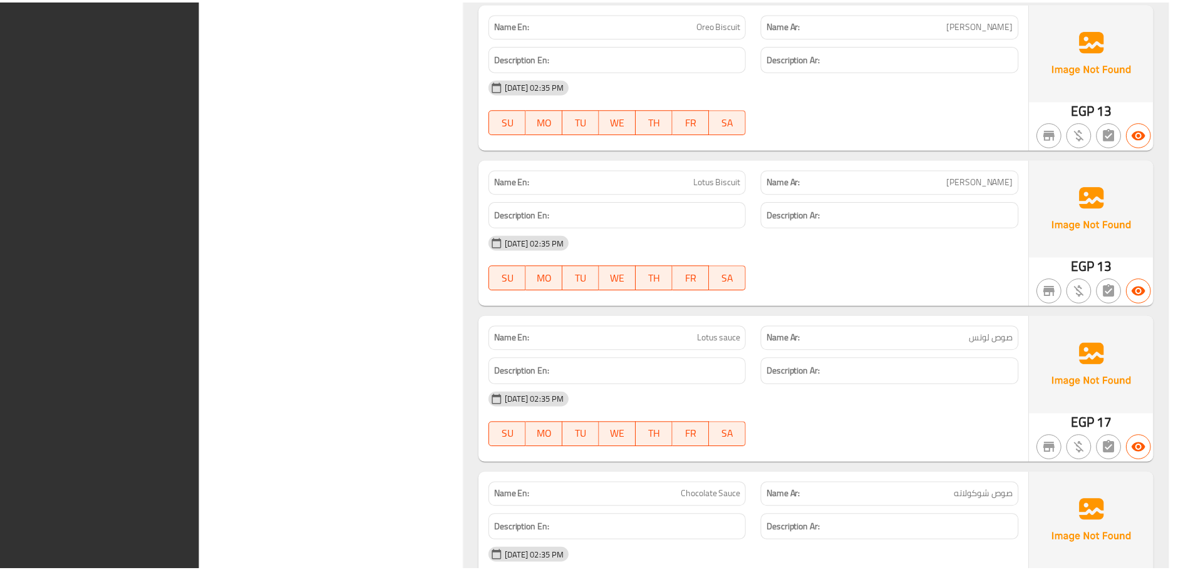
scroll to position [8843, 0]
